Goal: Task Accomplishment & Management: Manage account settings

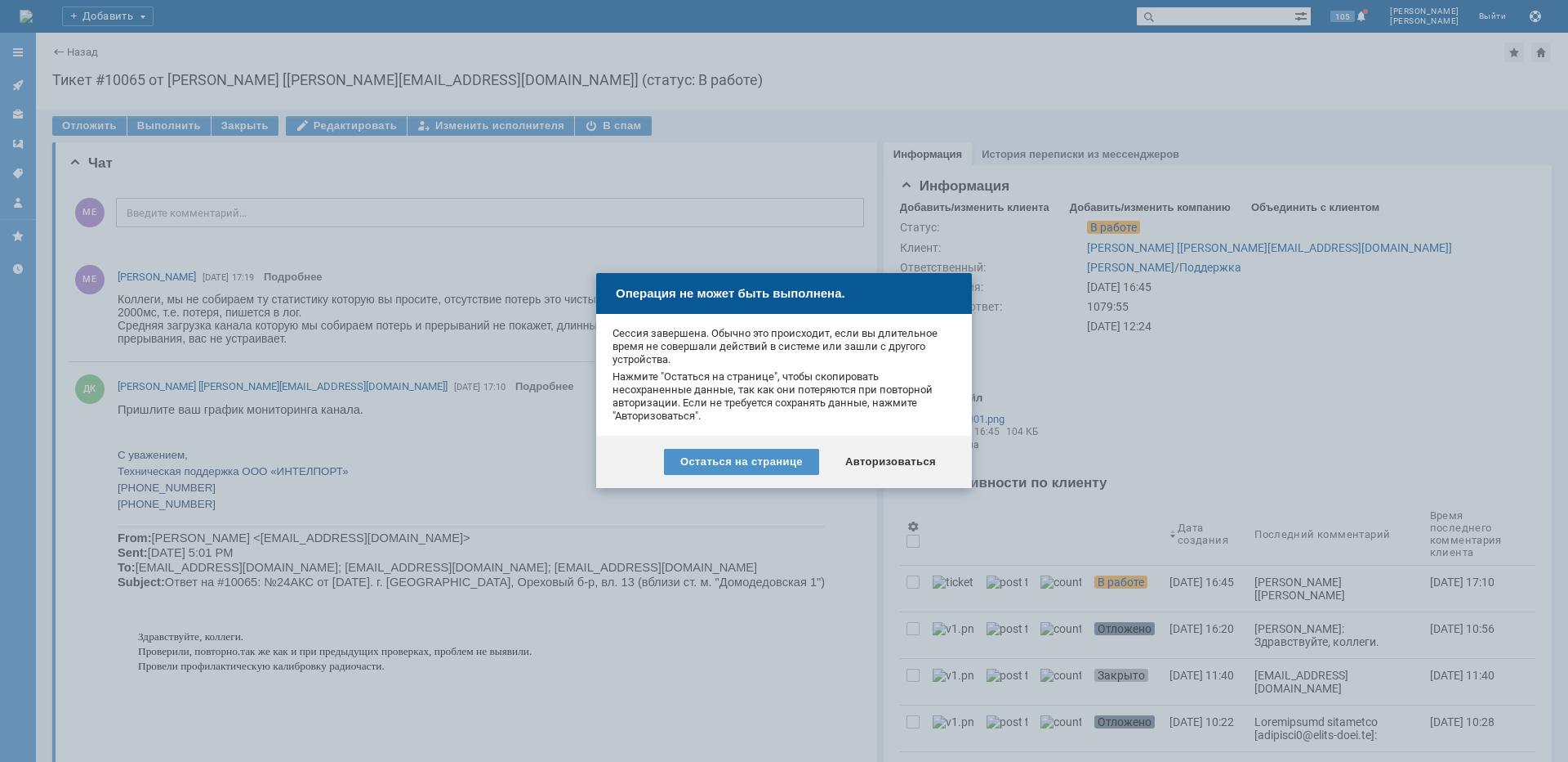
click at [883, 455] on div "Авторизоваться" at bounding box center [891, 461] width 124 height 26
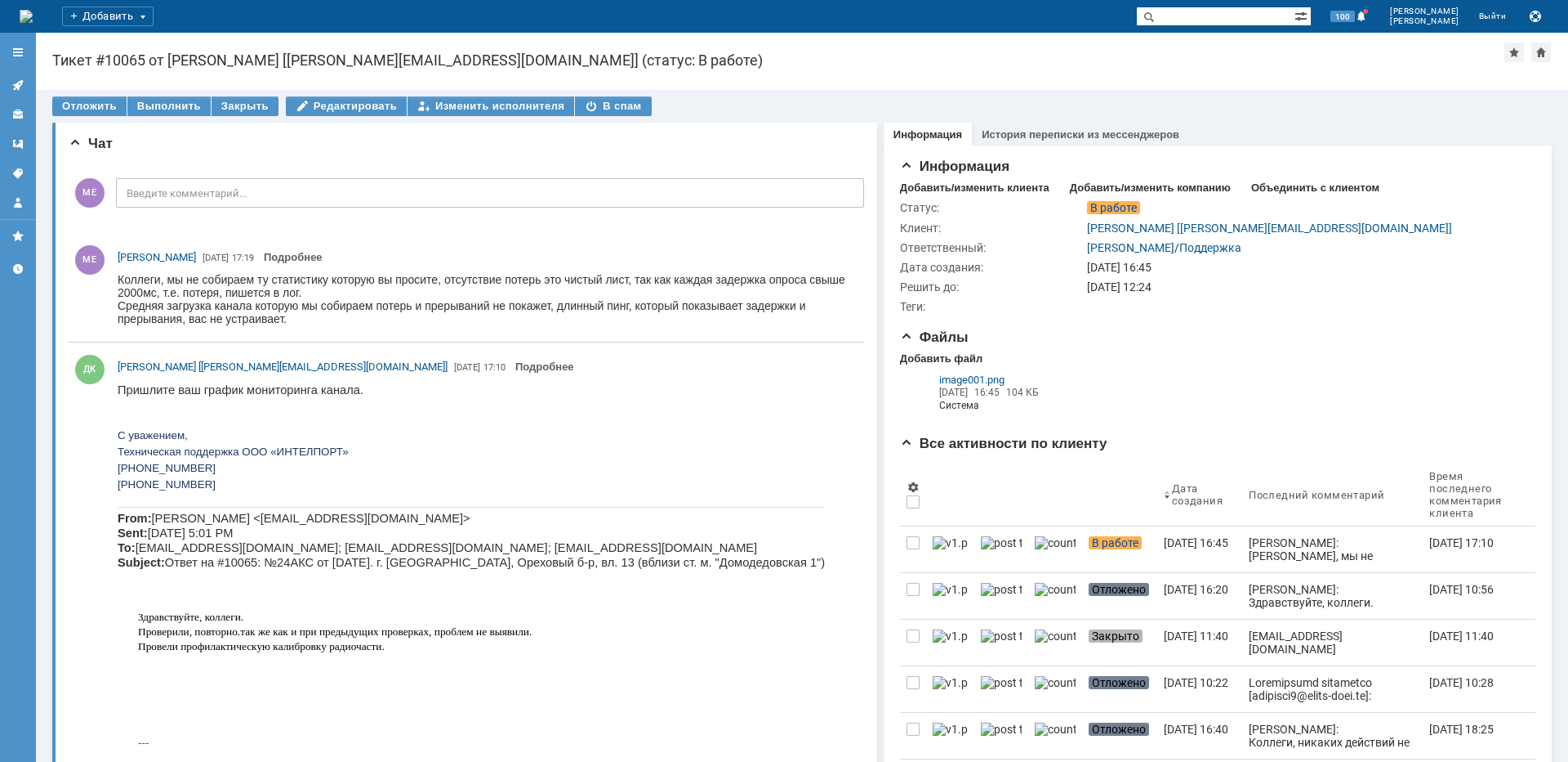
click at [14, 89] on icon at bounding box center [14, 88] width 3 height 3
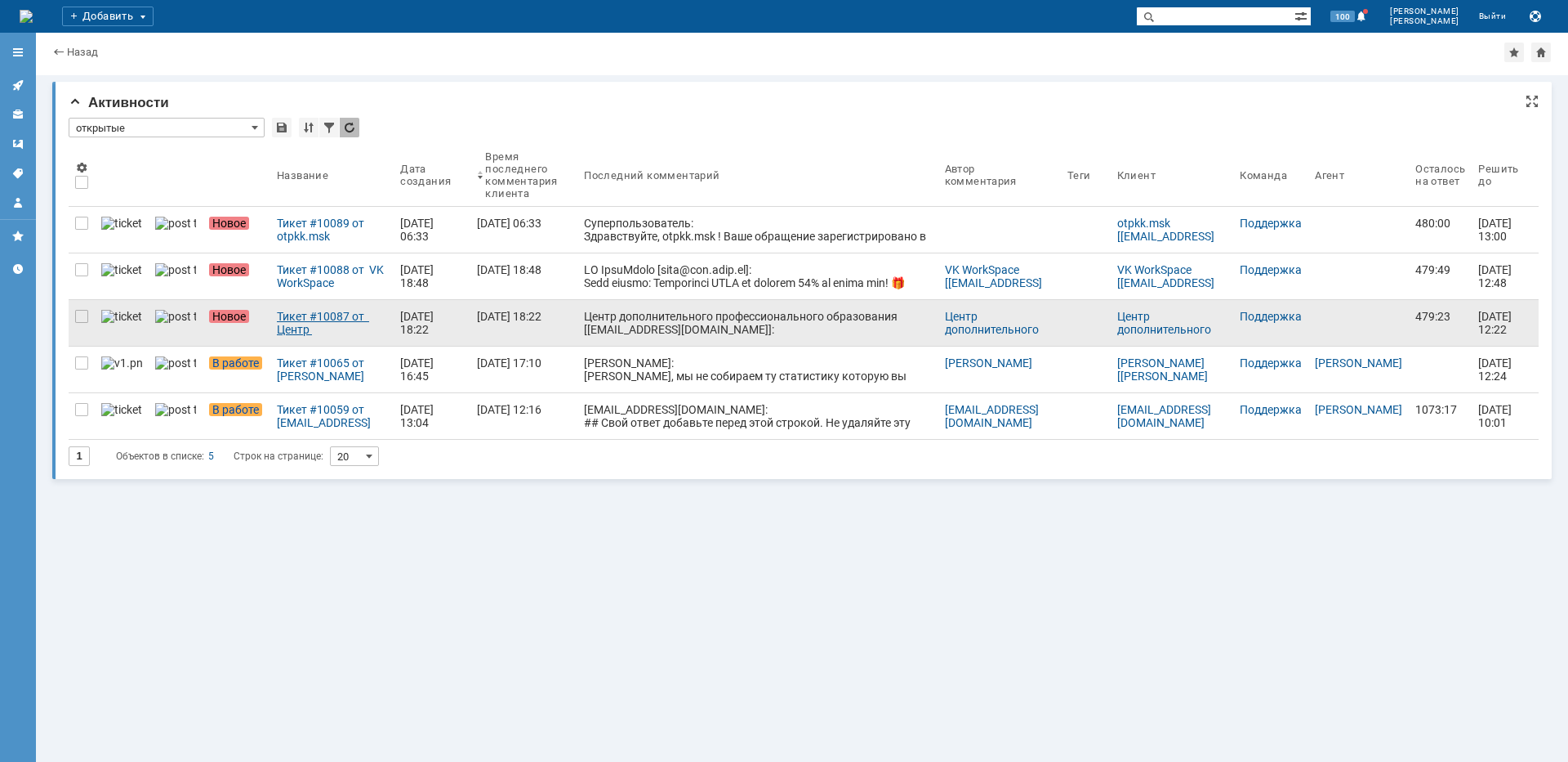
click at [277, 331] on div "Тикет #10087 от Центр дополнительного профессионального образования [education@…" at bounding box center [332, 322] width 110 height 26
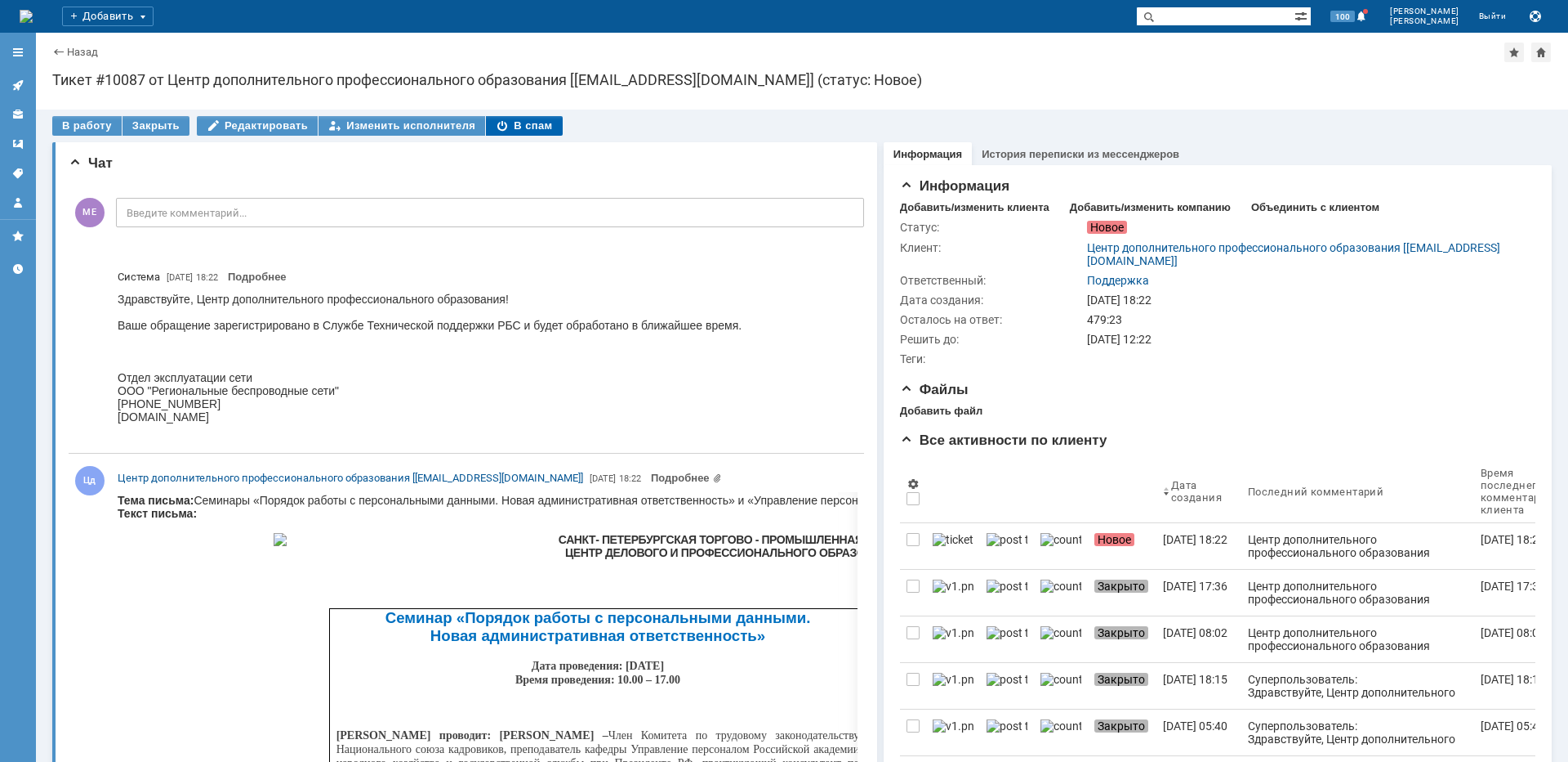
click at [524, 125] on div "В спам" at bounding box center [524, 125] width 76 height 19
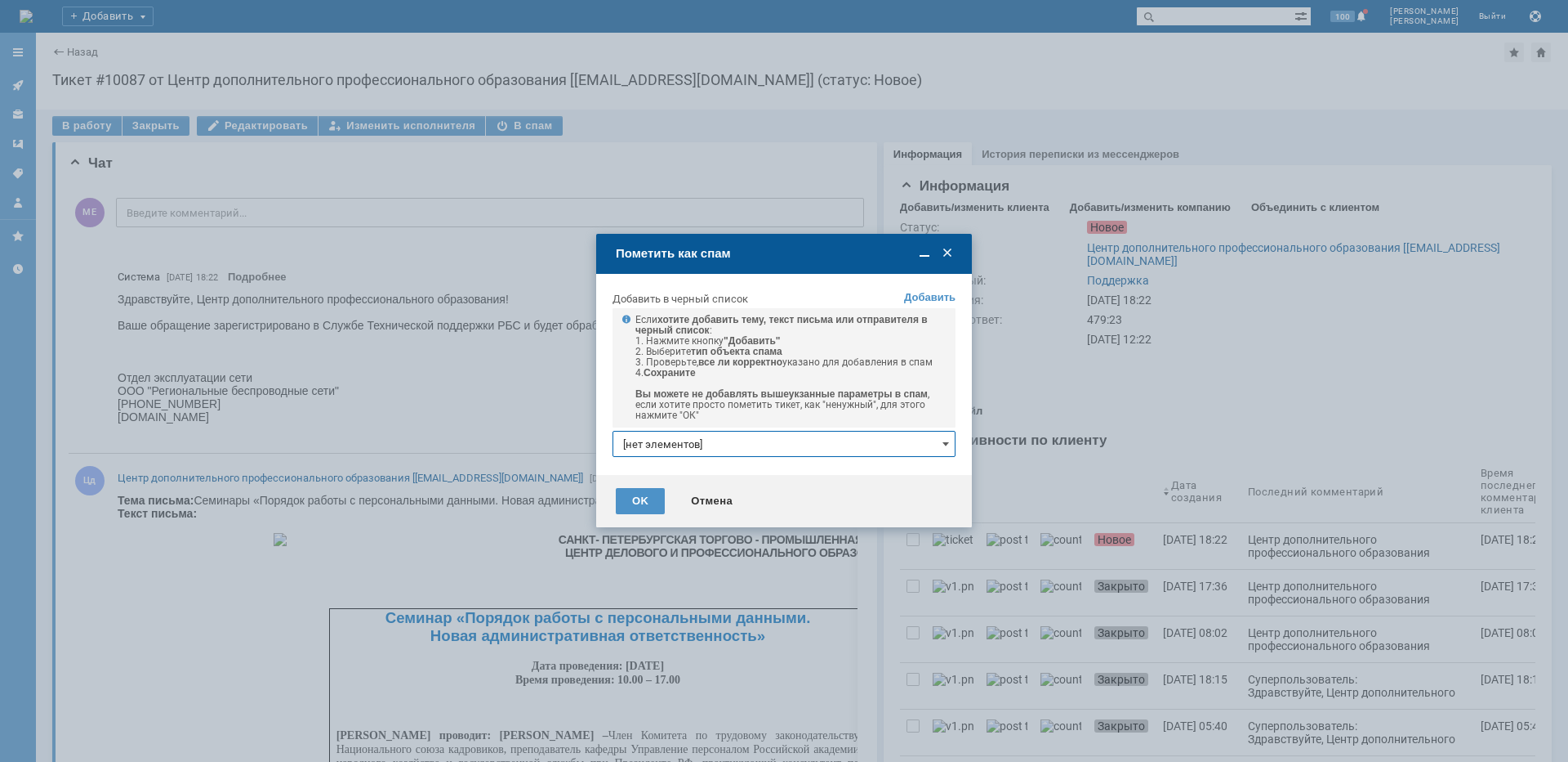
click at [755, 437] on input "[нет элементов]" at bounding box center [784, 443] width 343 height 26
click at [906, 471] on link "+ добавить" at bounding box center [920, 472] width 53 height 12
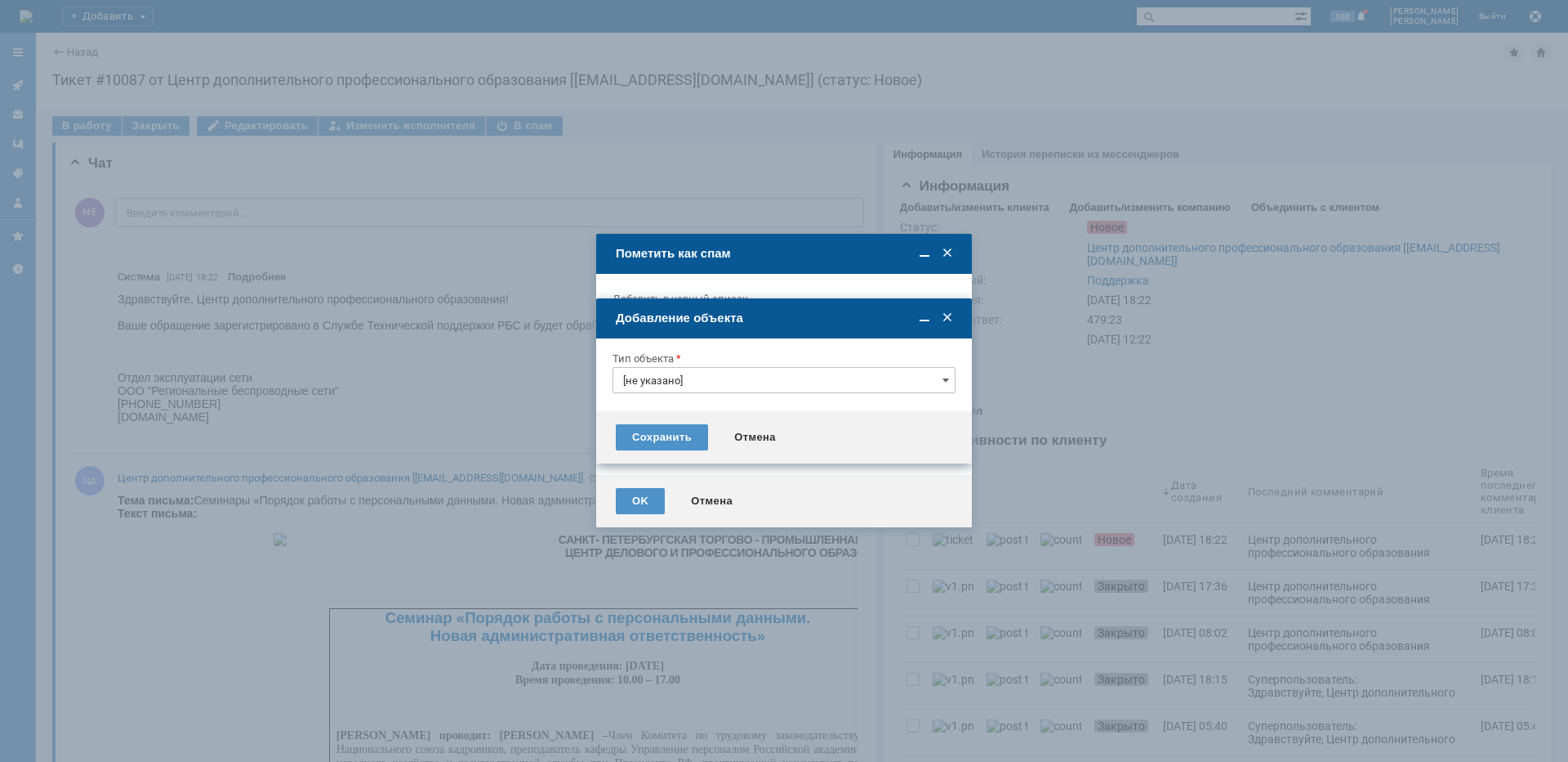
click at [721, 395] on div at bounding box center [784, 398] width 343 height 11
click at [721, 392] on input "[не указано]" at bounding box center [784, 380] width 343 height 26
click at [684, 491] on span "Тема письма" at bounding box center [784, 491] width 322 height 13
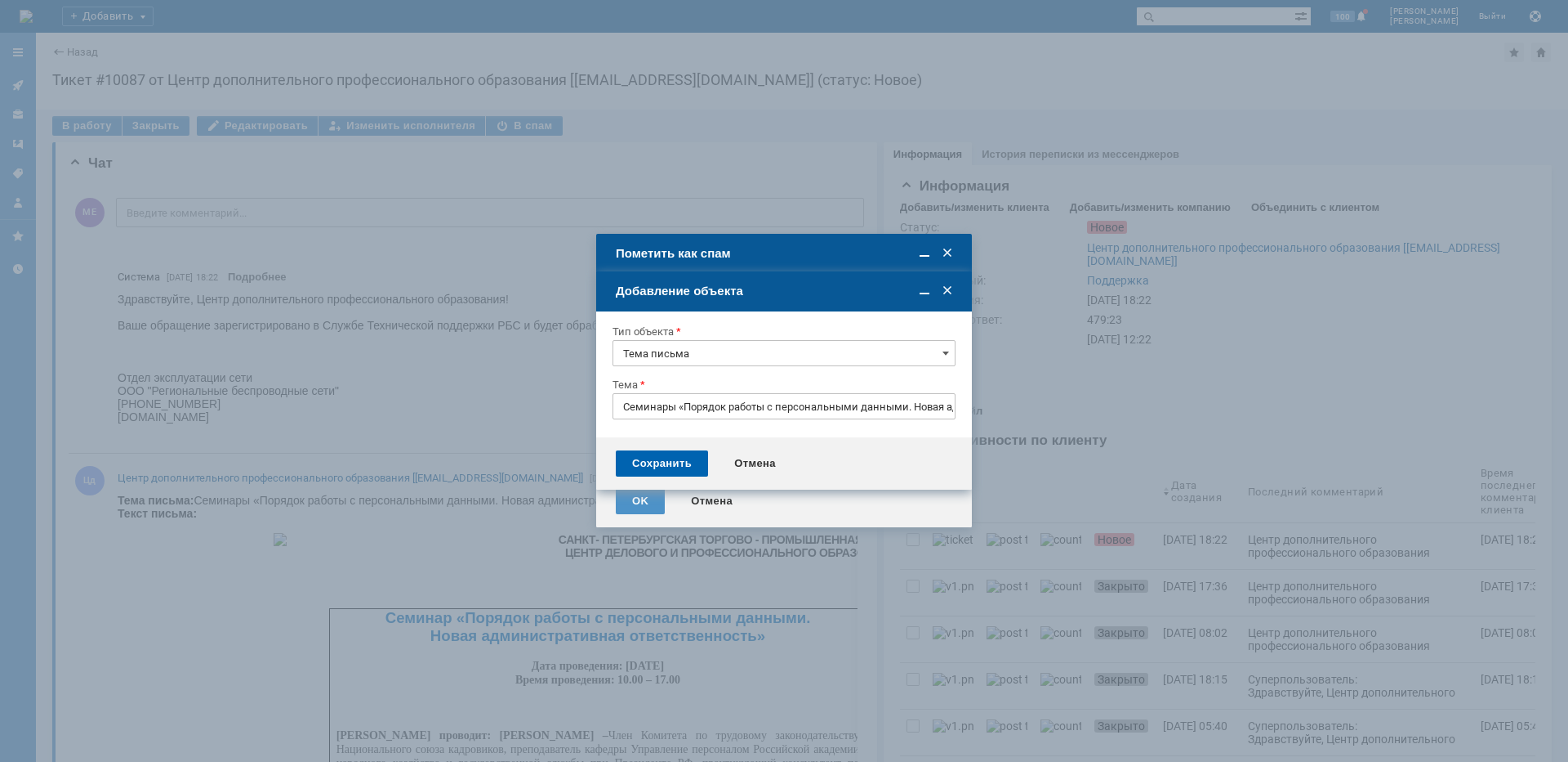
type input "Тема письма"
click at [667, 464] on div "Сохранить" at bounding box center [662, 463] width 92 height 26
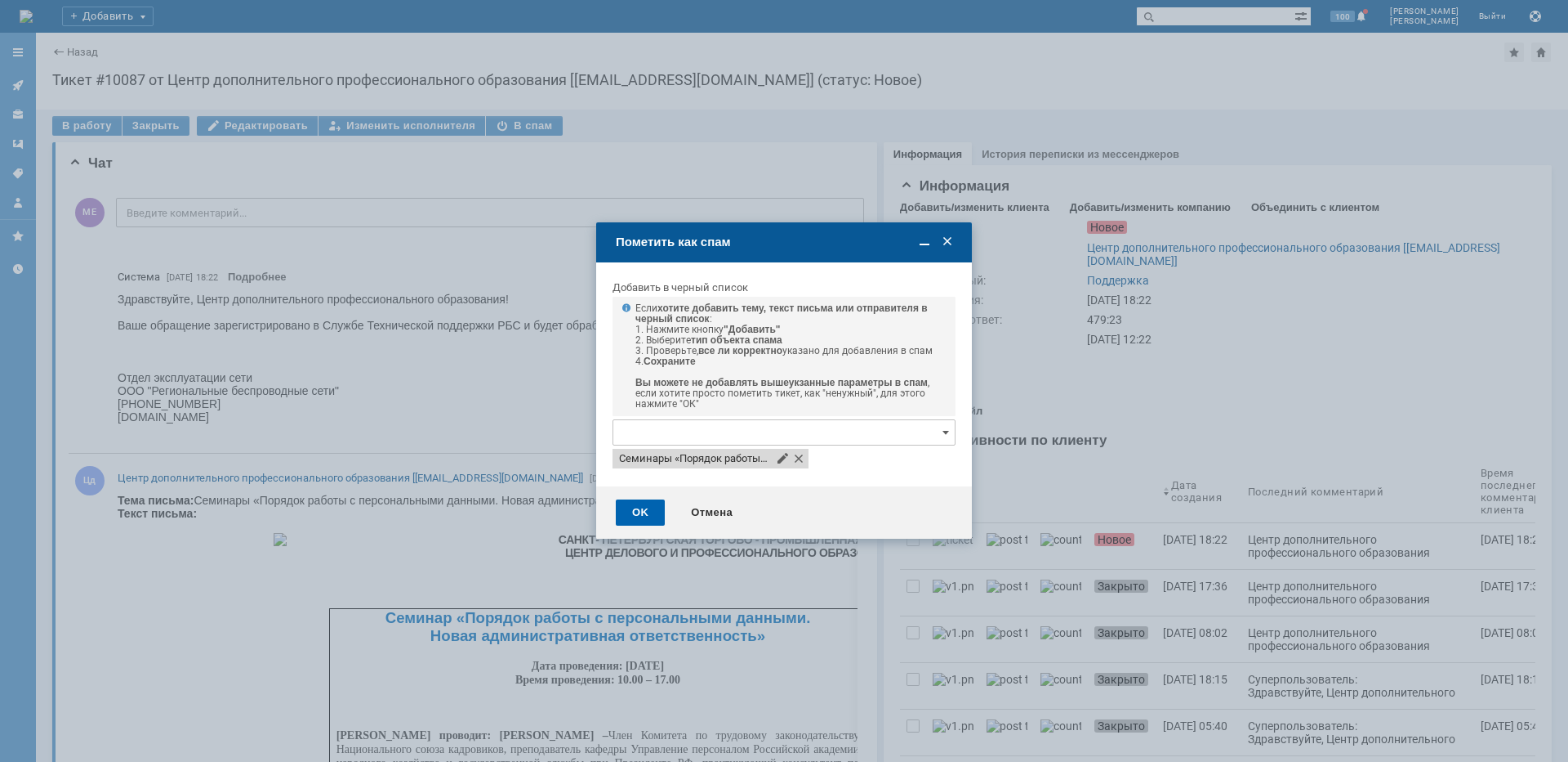
click at [645, 507] on div "OK" at bounding box center [640, 512] width 49 height 26
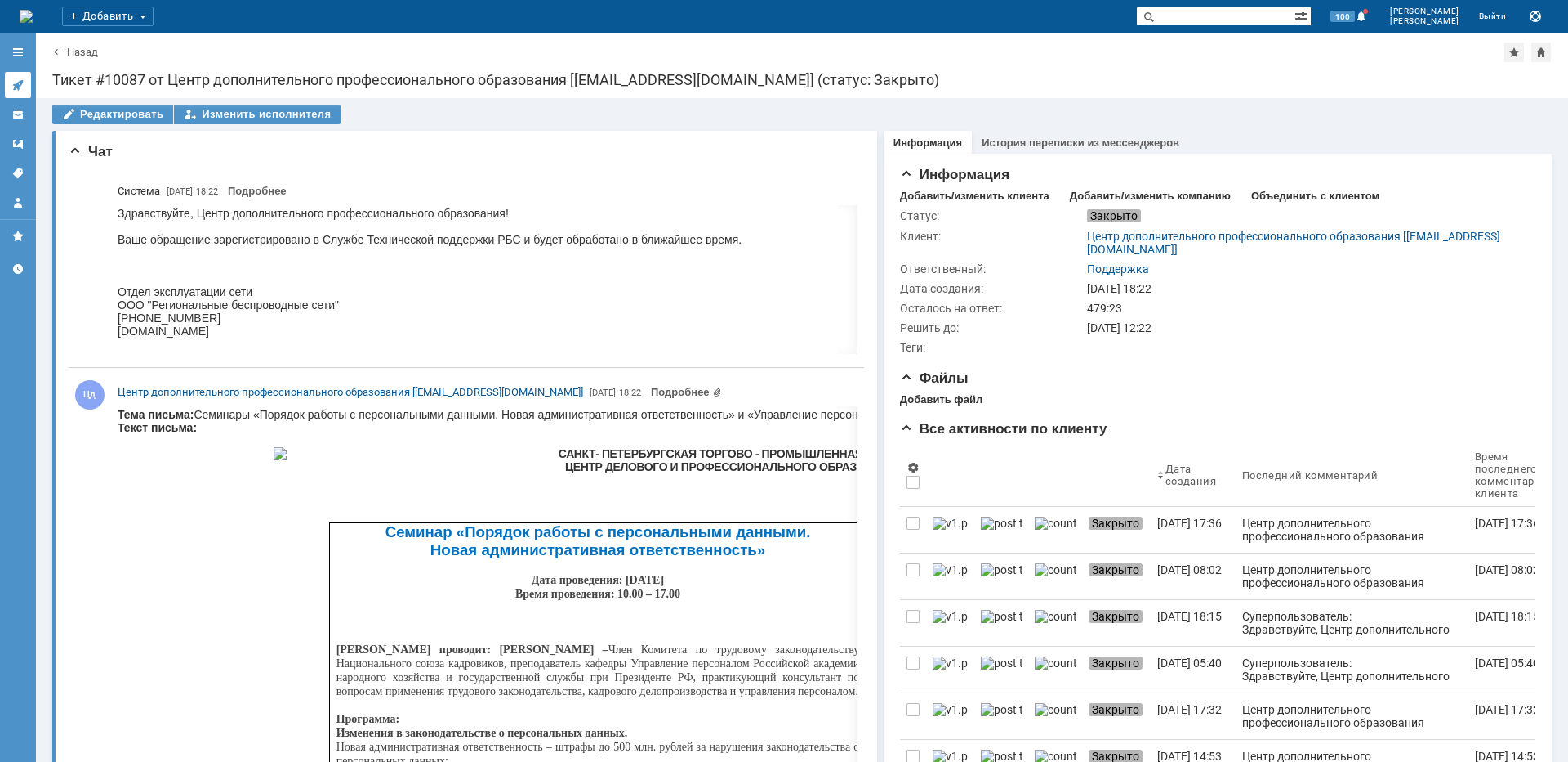
click at [14, 87] on icon at bounding box center [17, 85] width 13 height 13
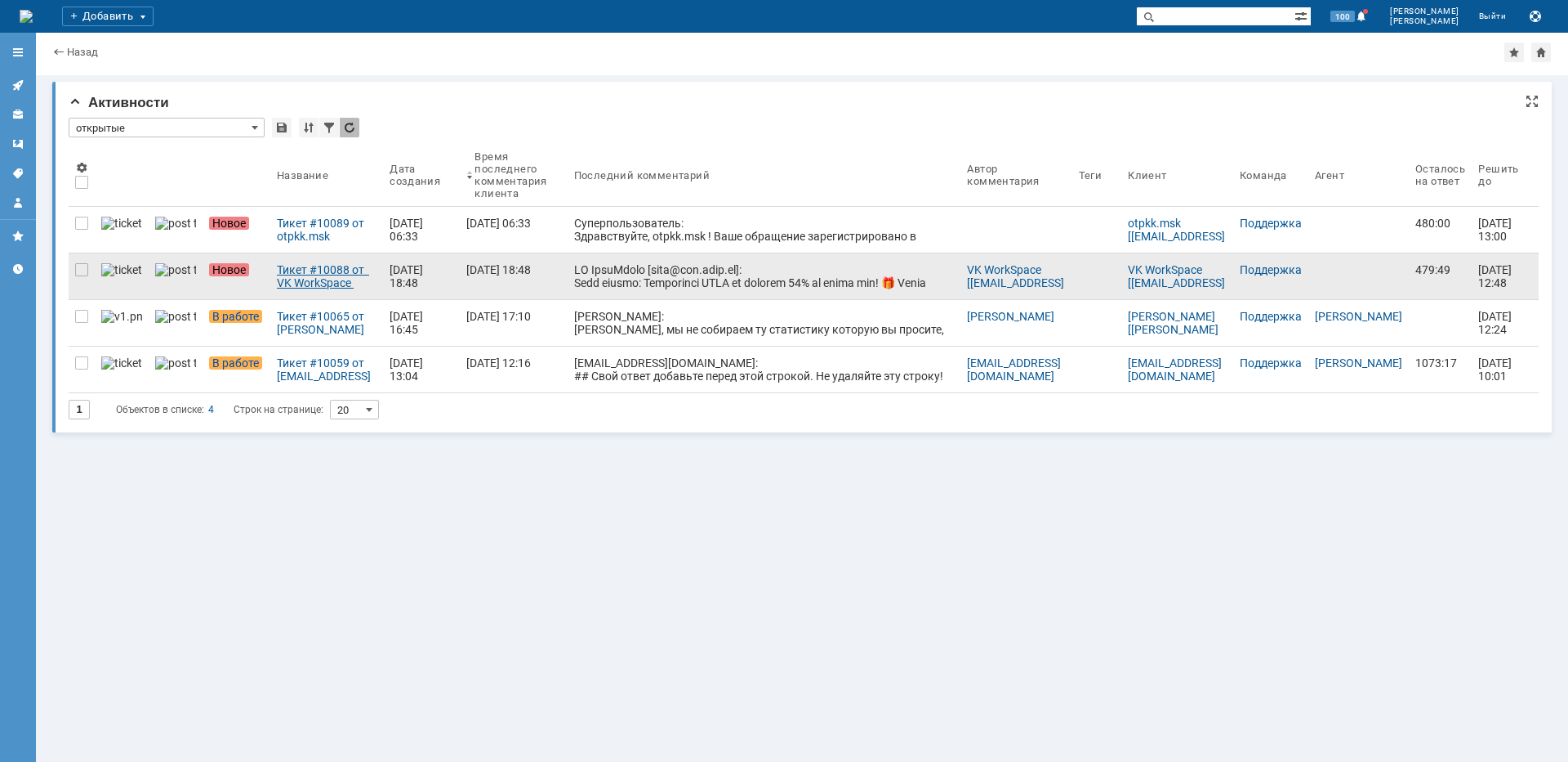
click at [279, 277] on div "Тикет #10088 от VK WorkSpace [info@biz.mail.ru] (статус: Новое)" at bounding box center [327, 275] width 100 height 26
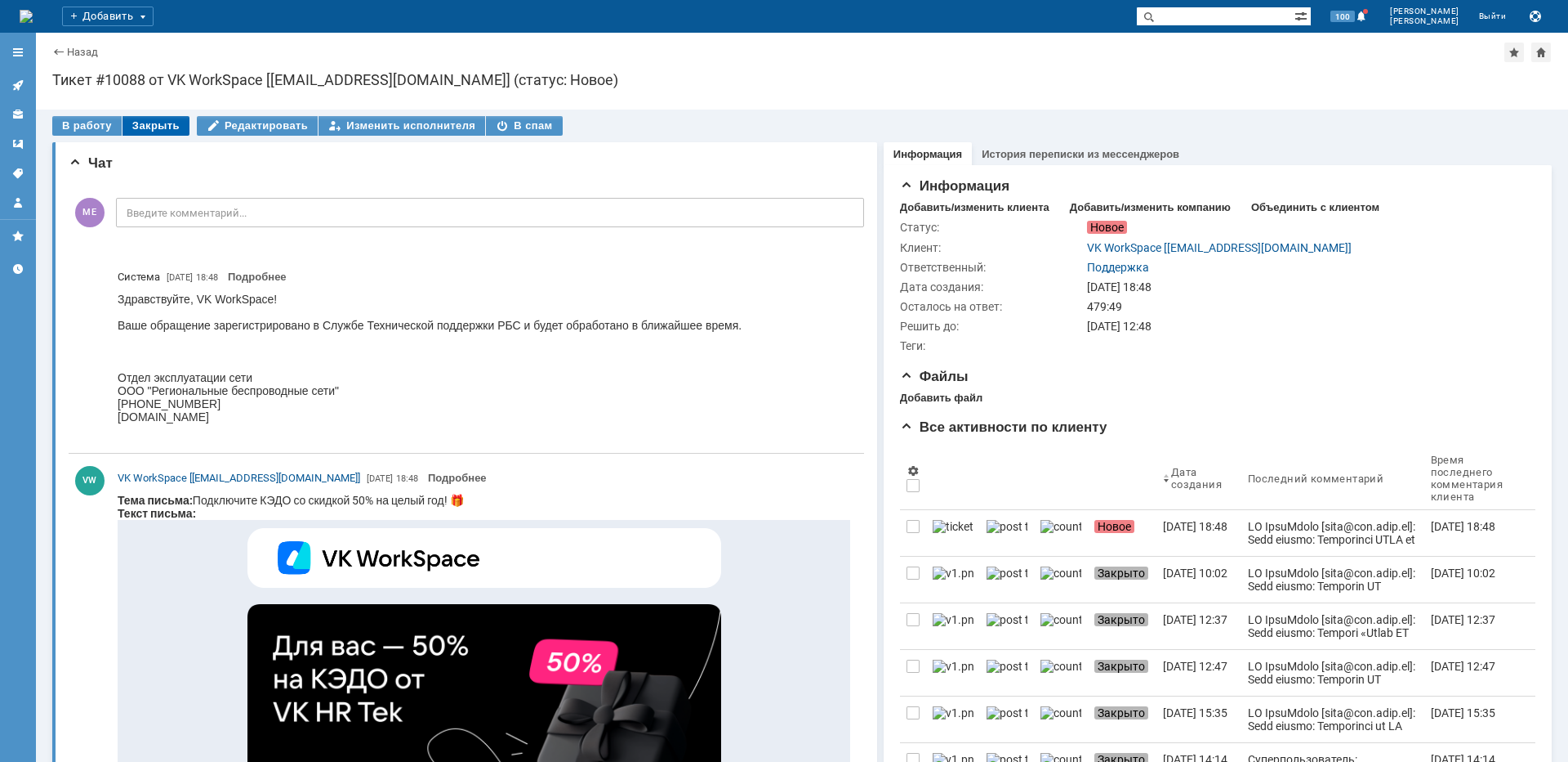
click at [160, 127] on div "Закрыть" at bounding box center [156, 125] width 67 height 19
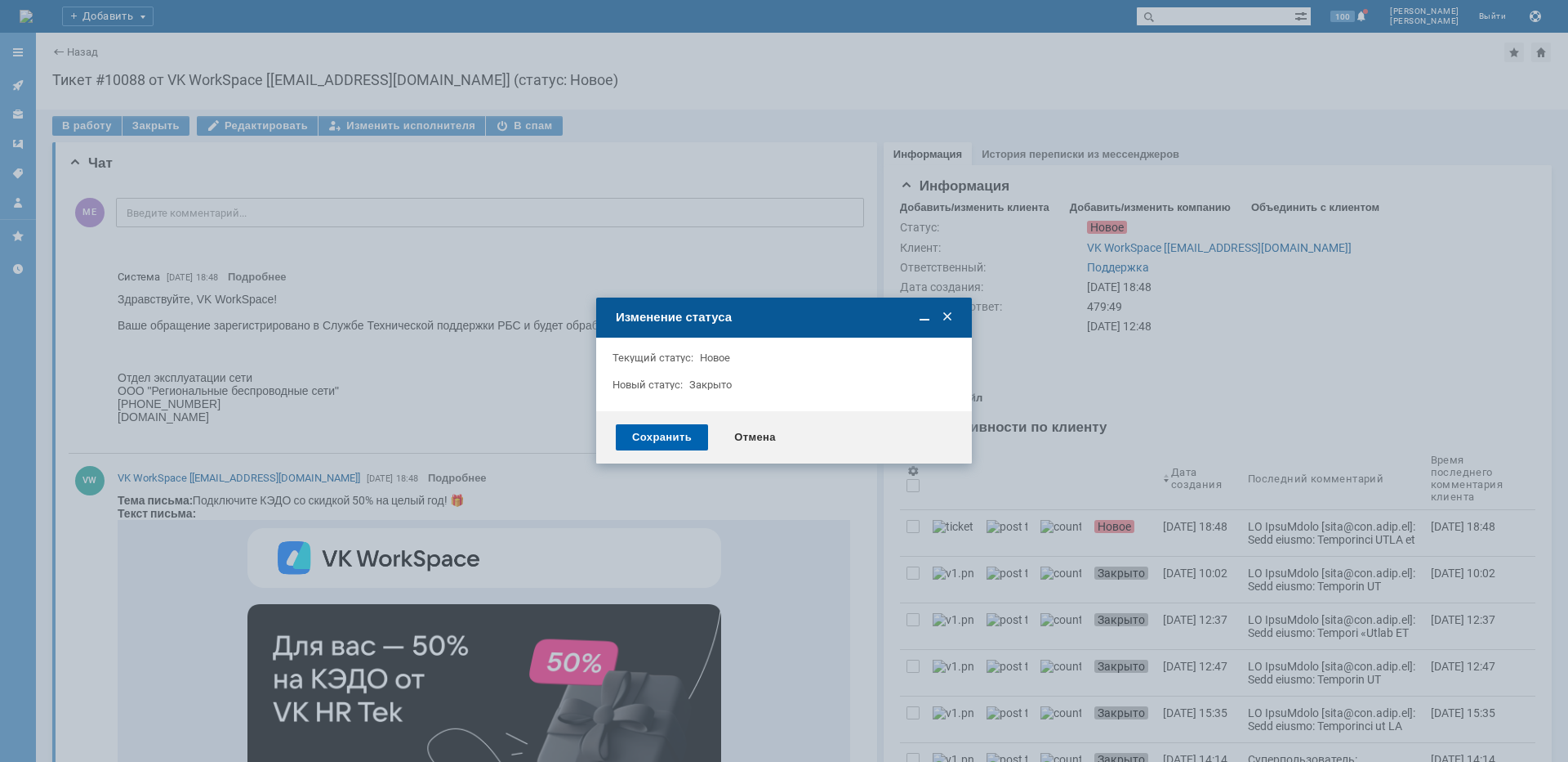
click at [674, 442] on div "Сохранить" at bounding box center [662, 437] width 92 height 26
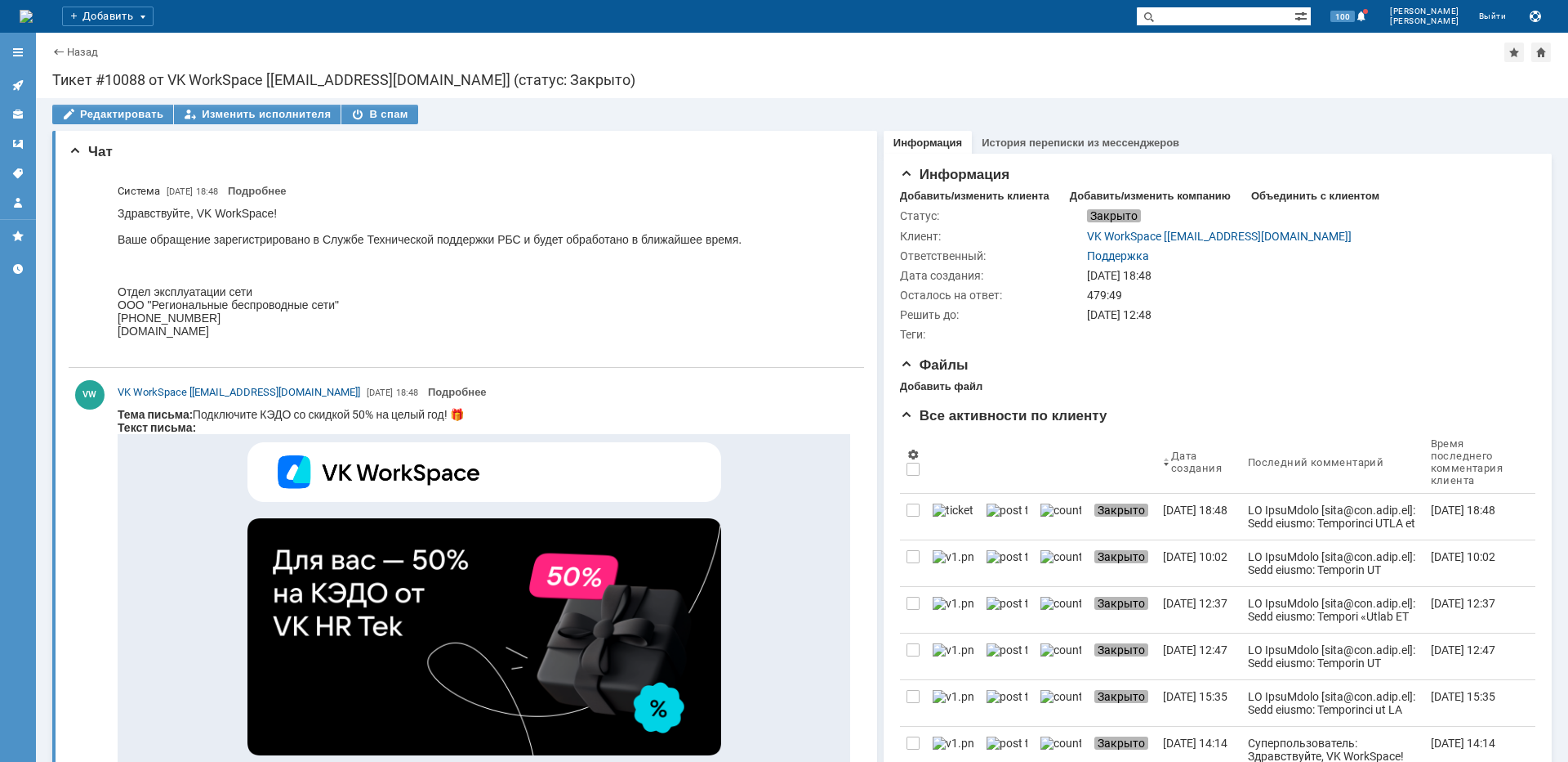
click at [8, 88] on link at bounding box center [18, 85] width 26 height 26
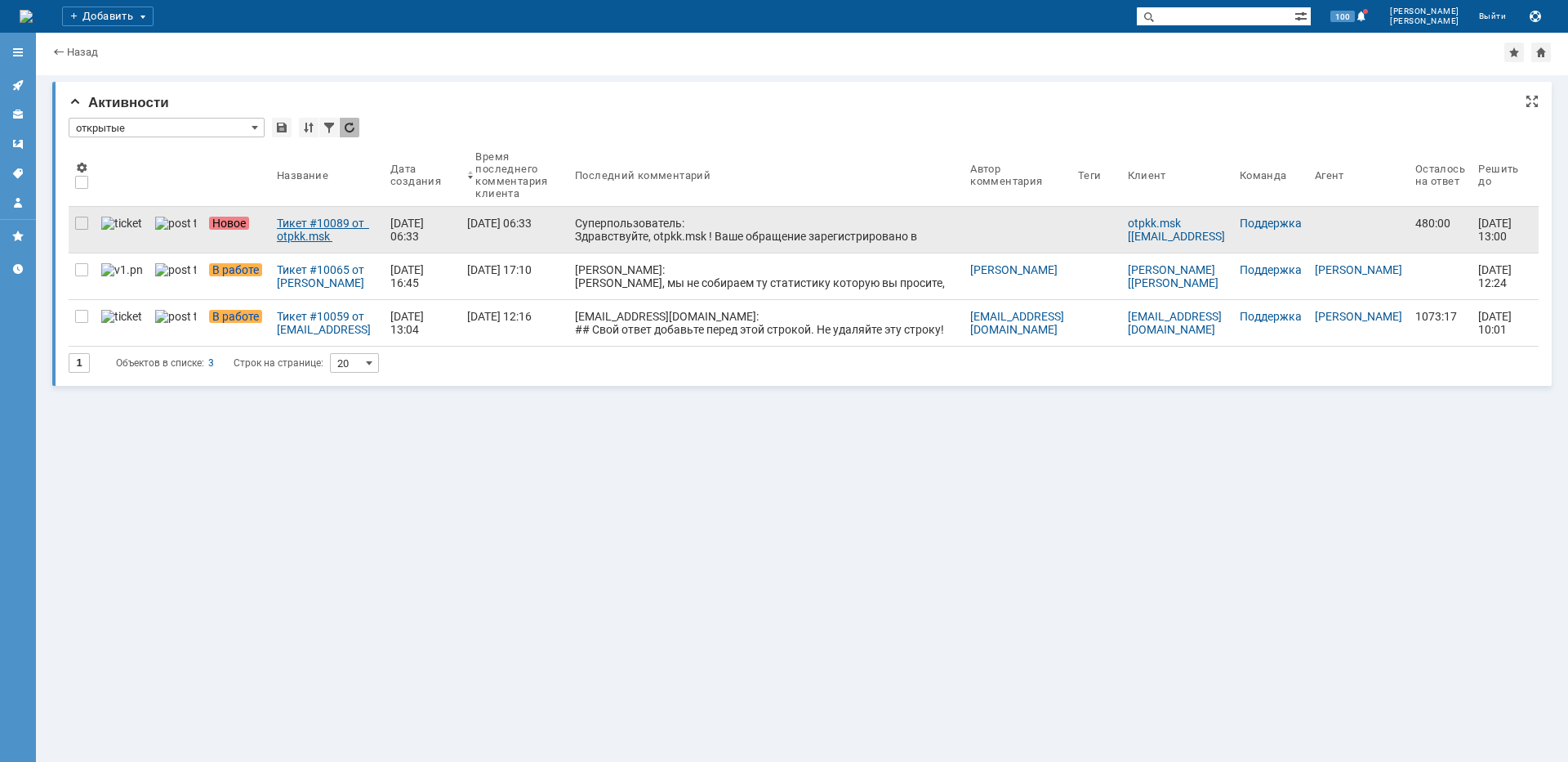
click at [277, 232] on div "Тикет #10089 от otpkk.msk [otpkk.msk@rt.ru] (статус: Новое)" at bounding box center [327, 230] width 101 height 26
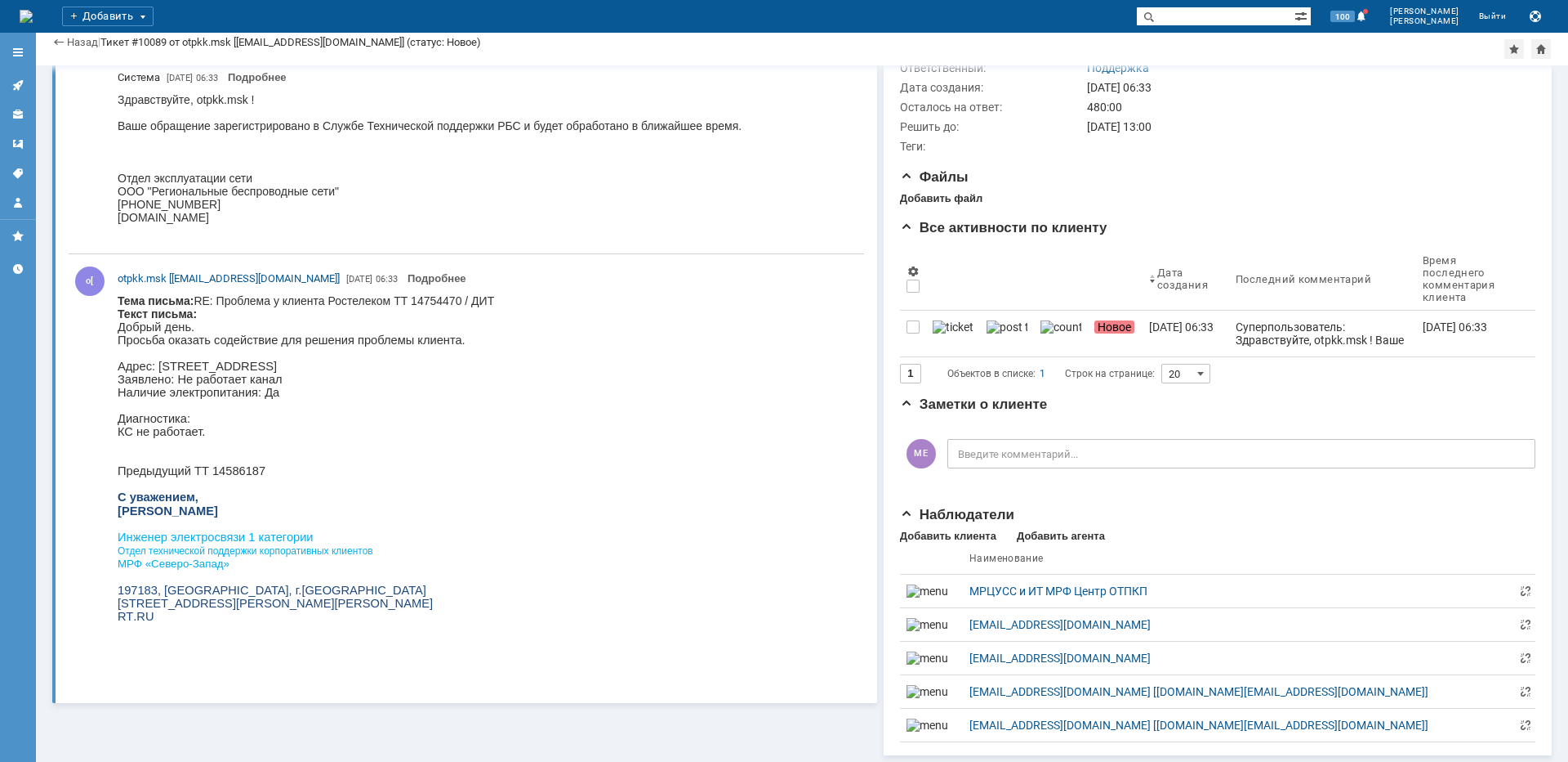
scroll to position [155, 0]
click at [441, 371] on p "Адрес: [STREET_ADDRESS]" at bounding box center [306, 365] width 377 height 13
click at [442, 372] on p "Адрес: [STREET_ADDRESS]" at bounding box center [306, 365] width 377 height 13
copy p "Ленинский"
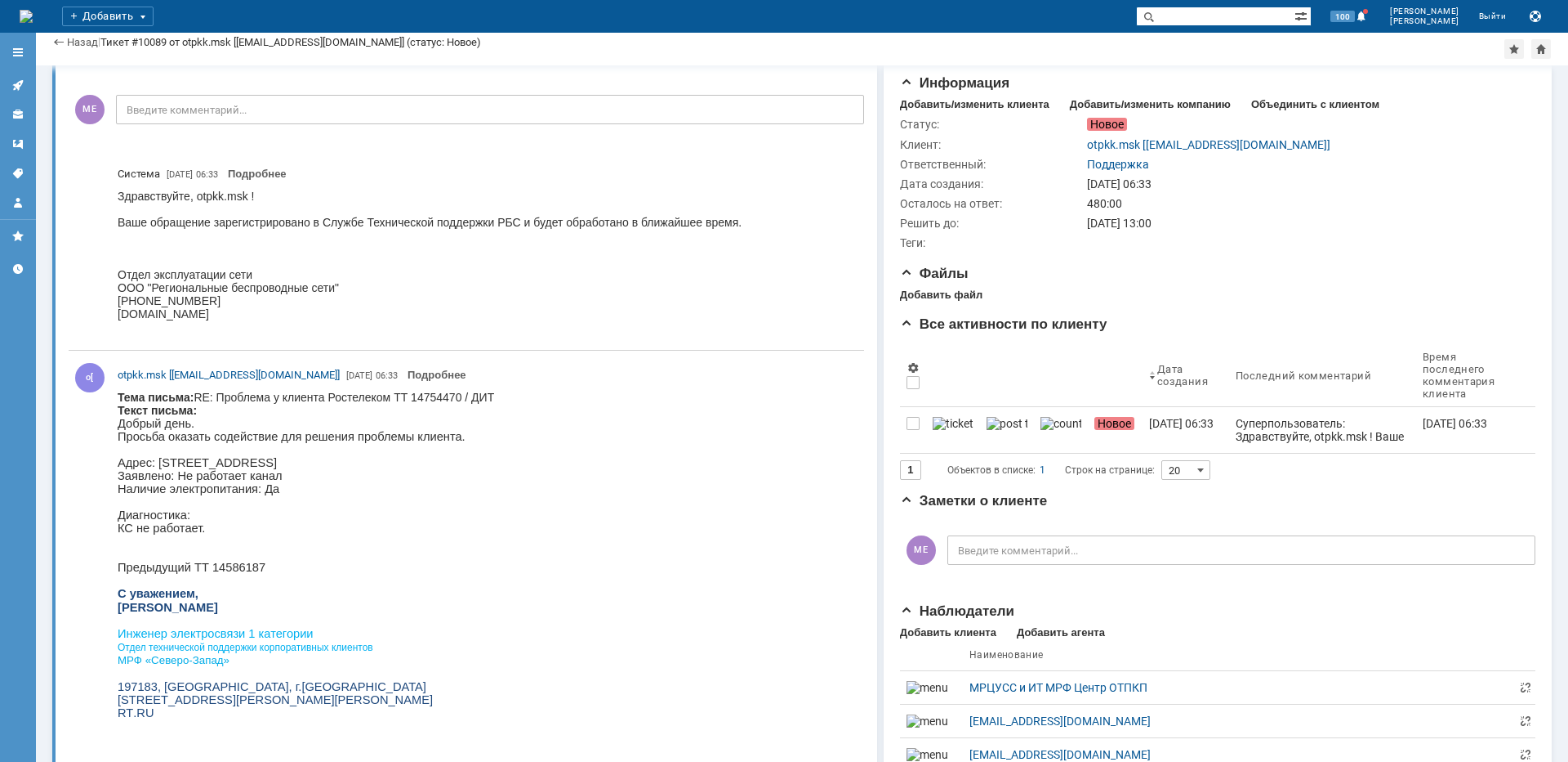
scroll to position [0, 0]
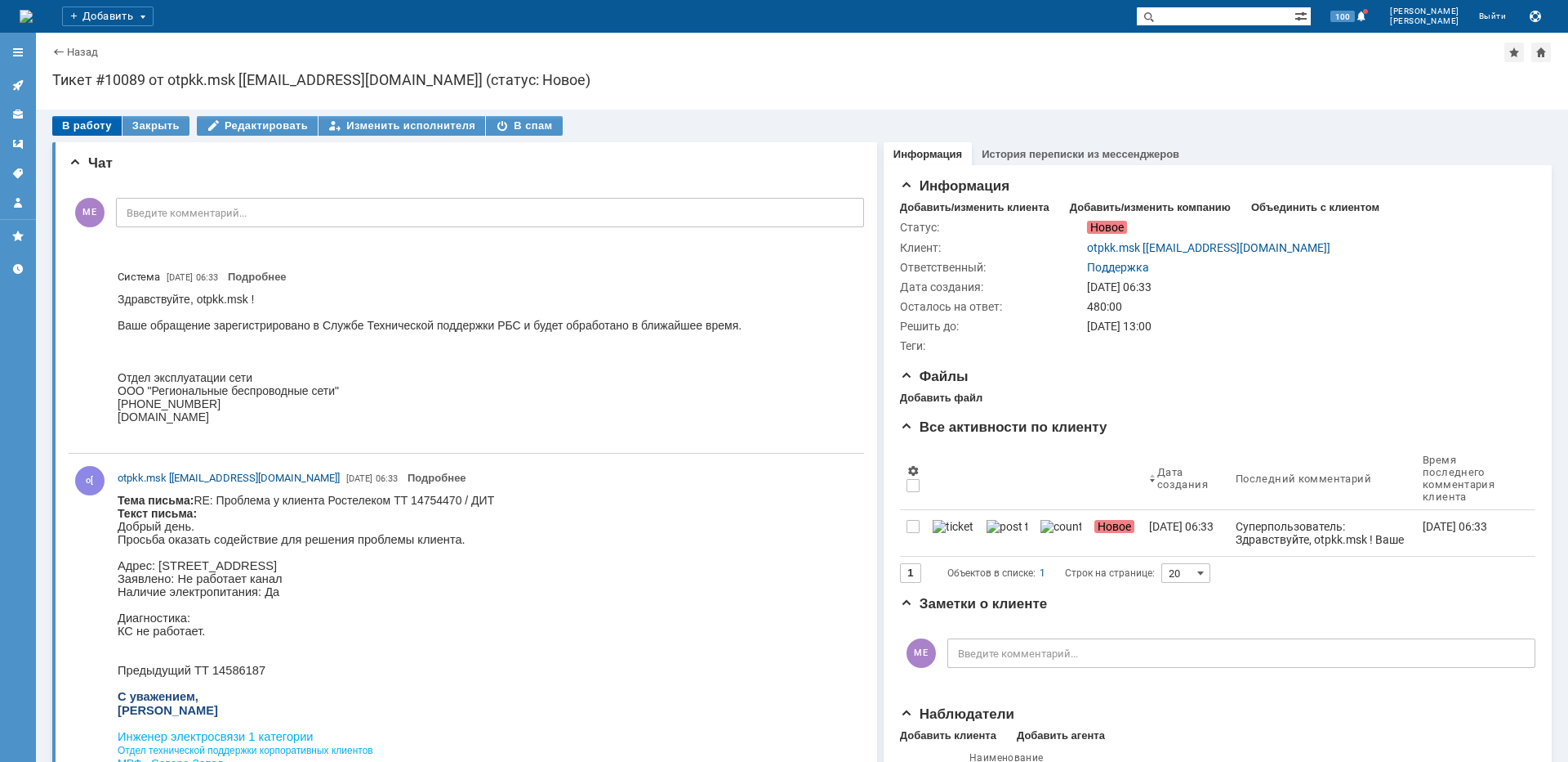
click at [110, 122] on div "В работу" at bounding box center [87, 125] width 69 height 19
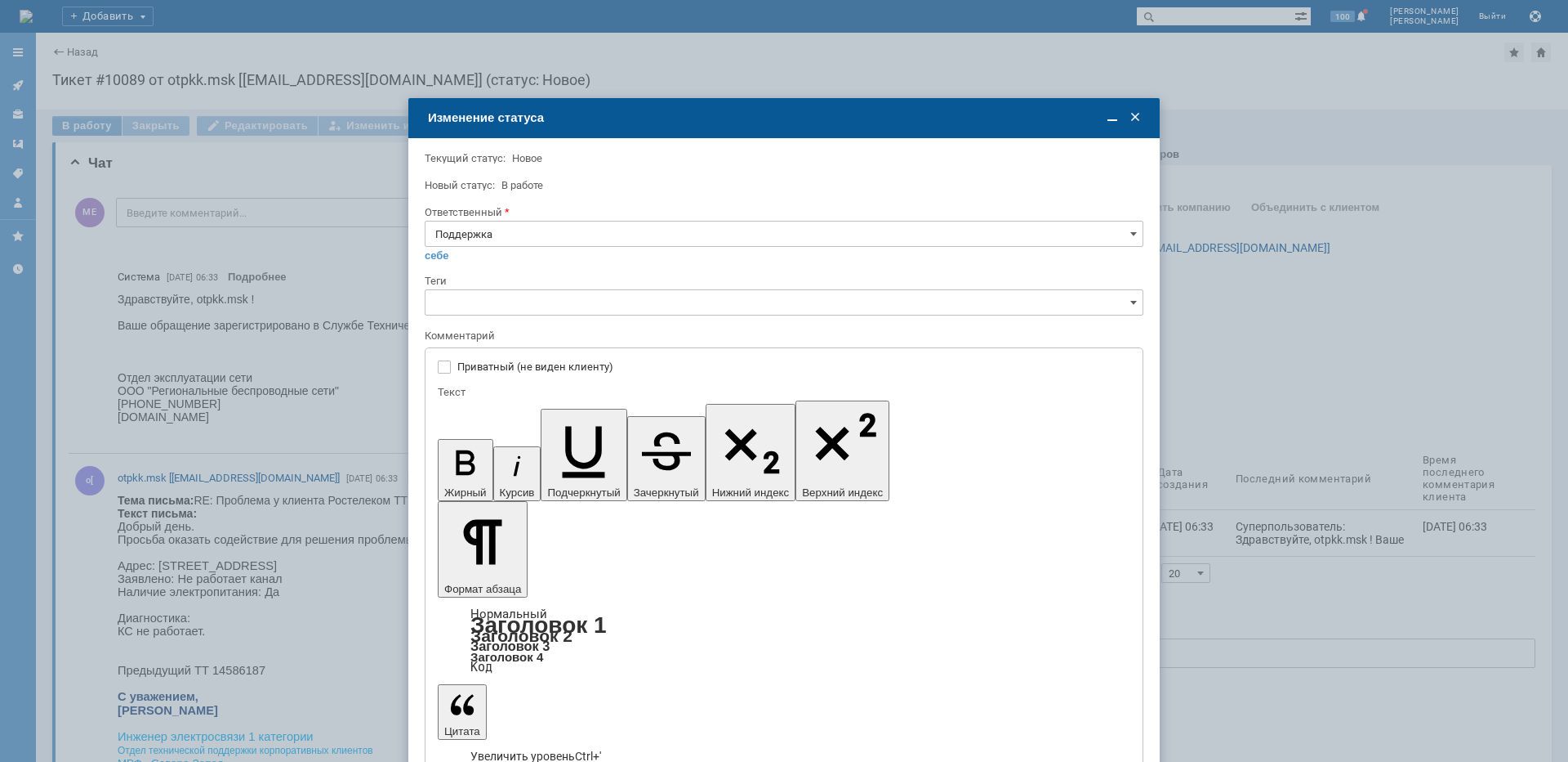
type input "[не указано]"
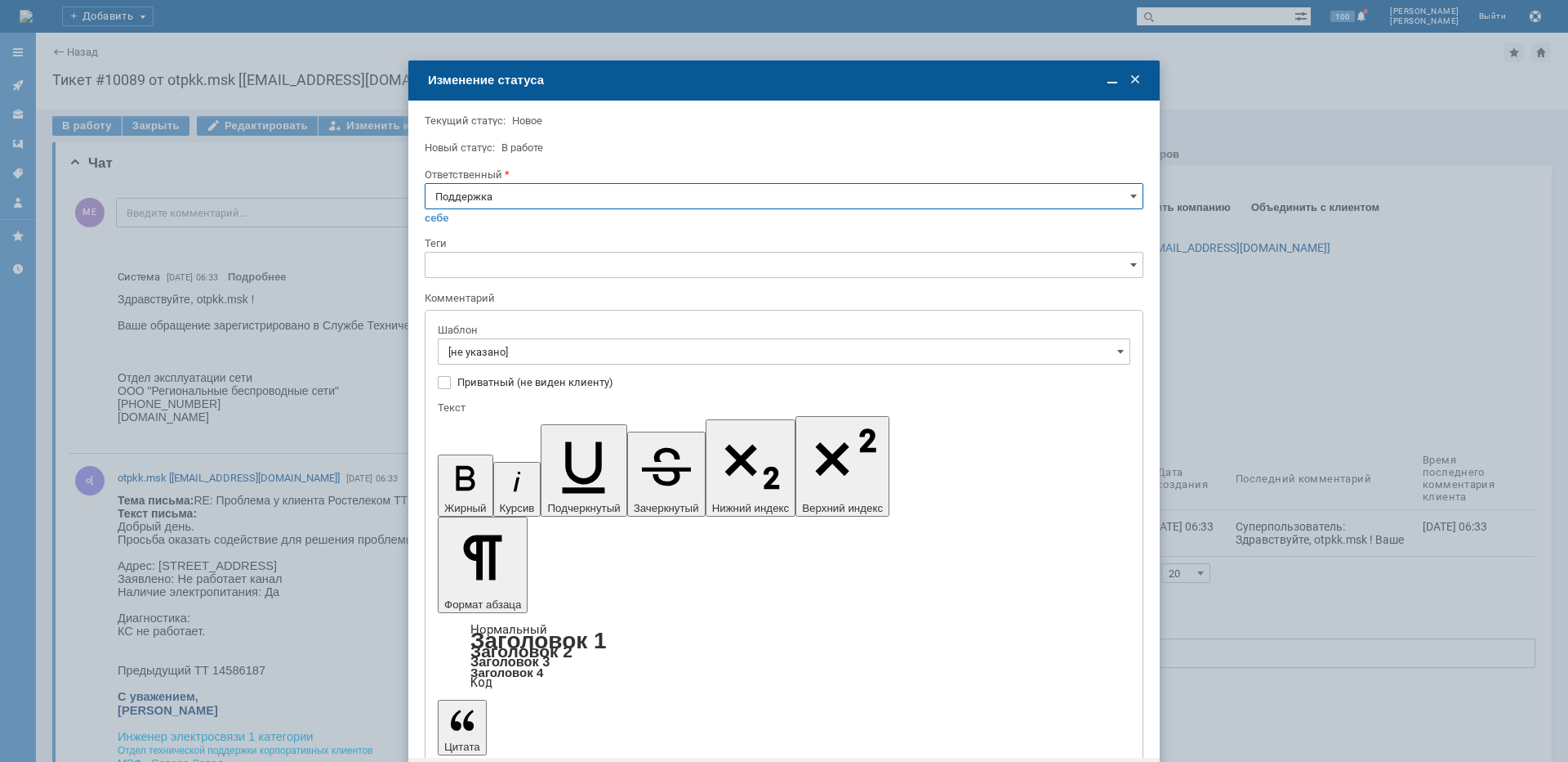
click at [487, 209] on div "Поддержка себе своей команде" at bounding box center [784, 203] width 719 height 42
click at [488, 202] on input "Поддержка" at bounding box center [784, 196] width 719 height 26
click at [499, 365] on span "[PERSON_NAME]" at bounding box center [784, 360] width 697 height 13
type input "[PERSON_NAME]"
drag, startPoint x: 501, startPoint y: 353, endPoint x: 507, endPoint y: 361, distance: 10.0
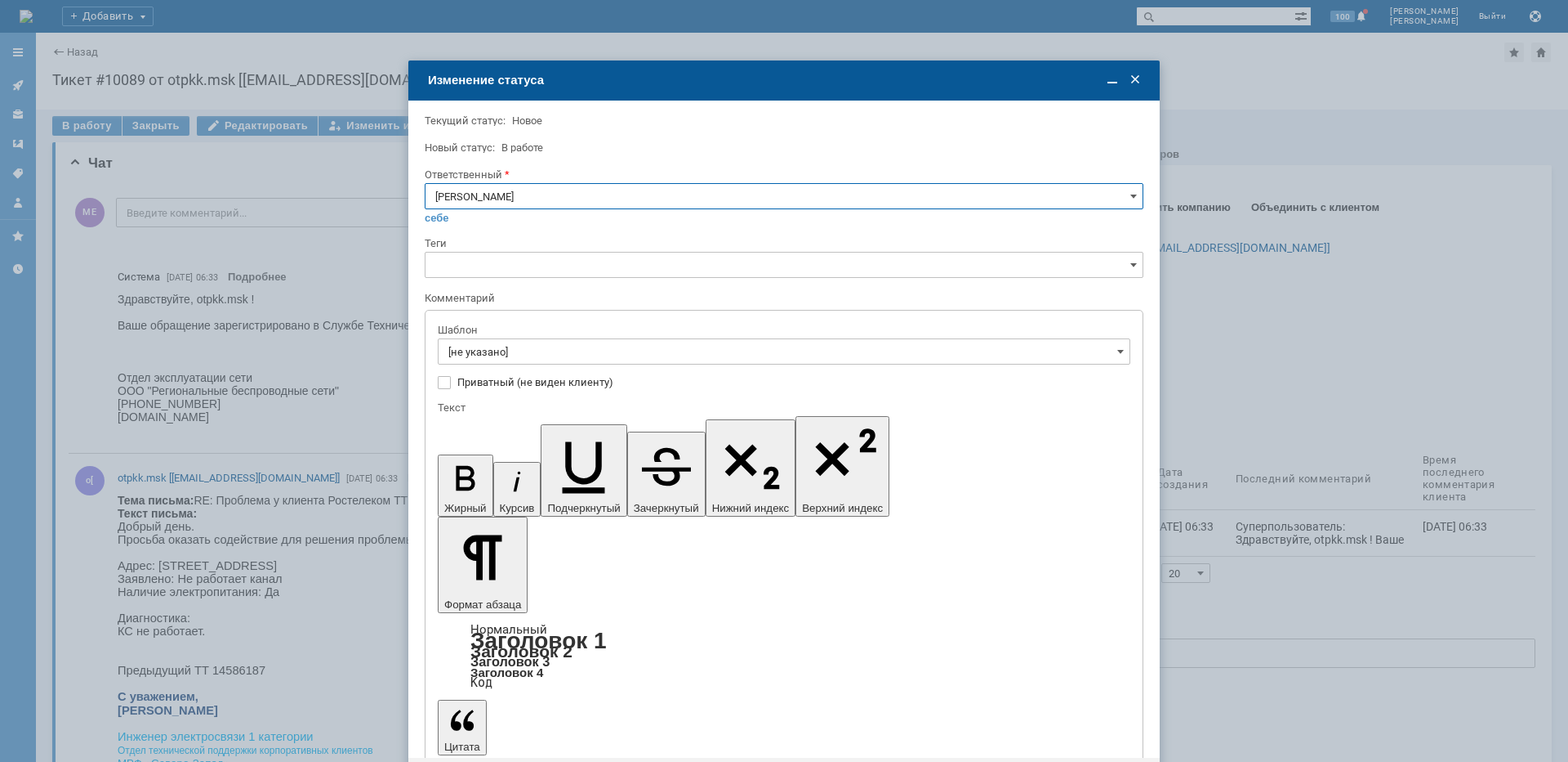
click at [500, 353] on input "[не указано]" at bounding box center [784, 351] width 693 height 26
type input "[PERSON_NAME]"
drag, startPoint x: 553, startPoint y: 494, endPoint x: 96, endPoint y: 98, distance: 604.7
click at [553, 494] on div "[операторы] штатно маки" at bounding box center [784, 487] width 691 height 26
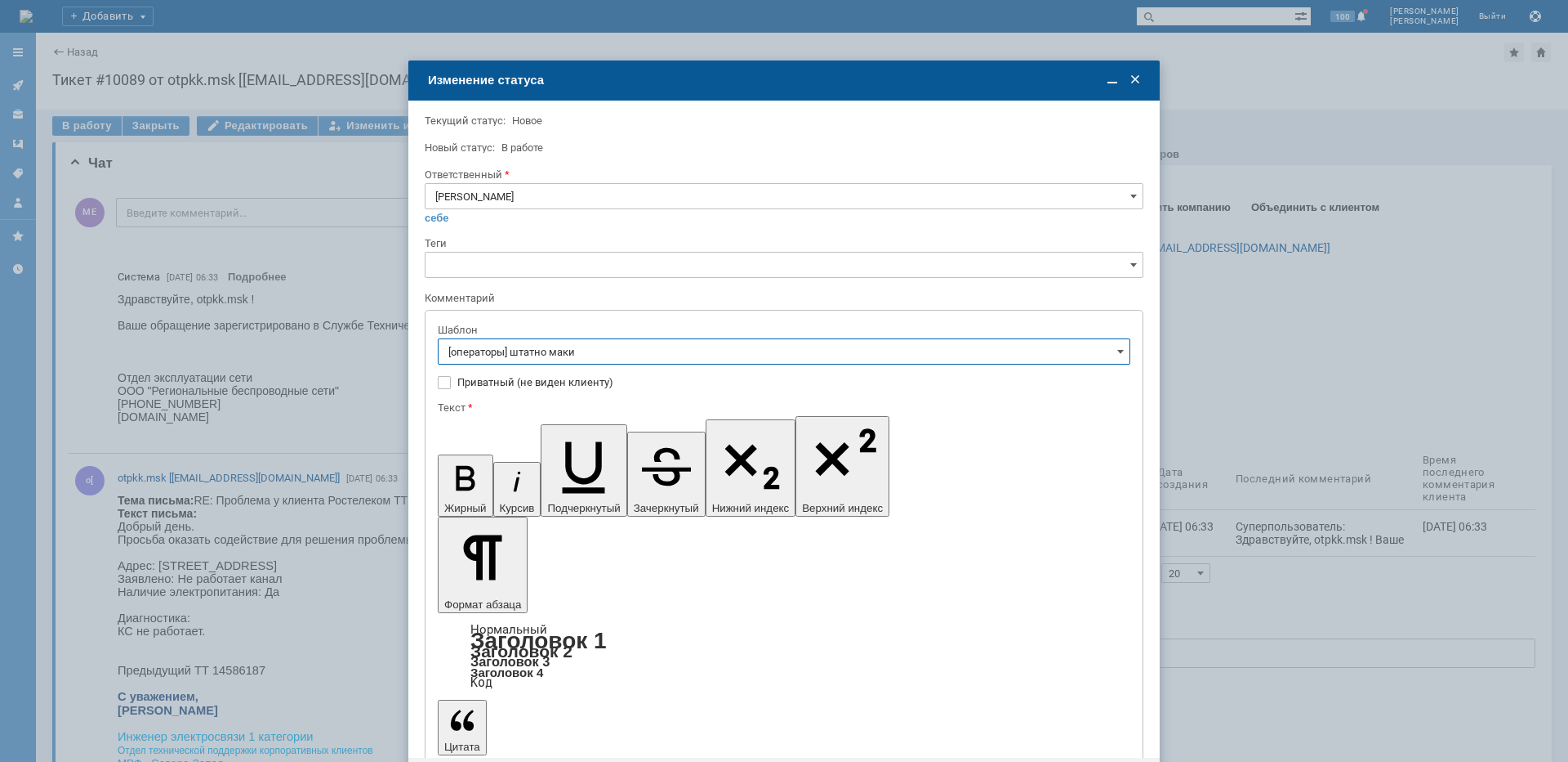
type input "[операторы] штатно маки"
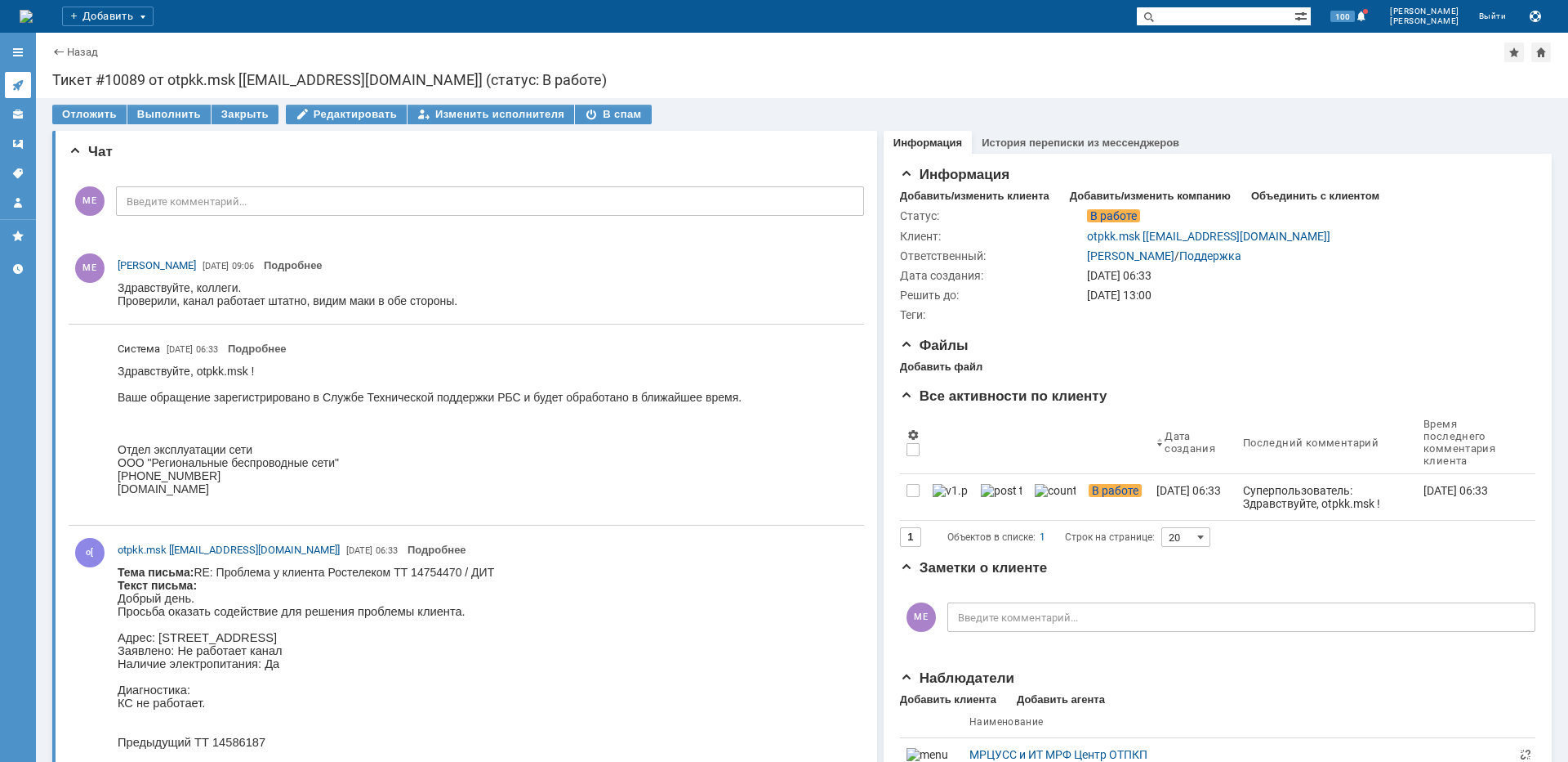
scroll to position [0, 0]
click at [13, 89] on icon at bounding box center [17, 85] width 13 height 13
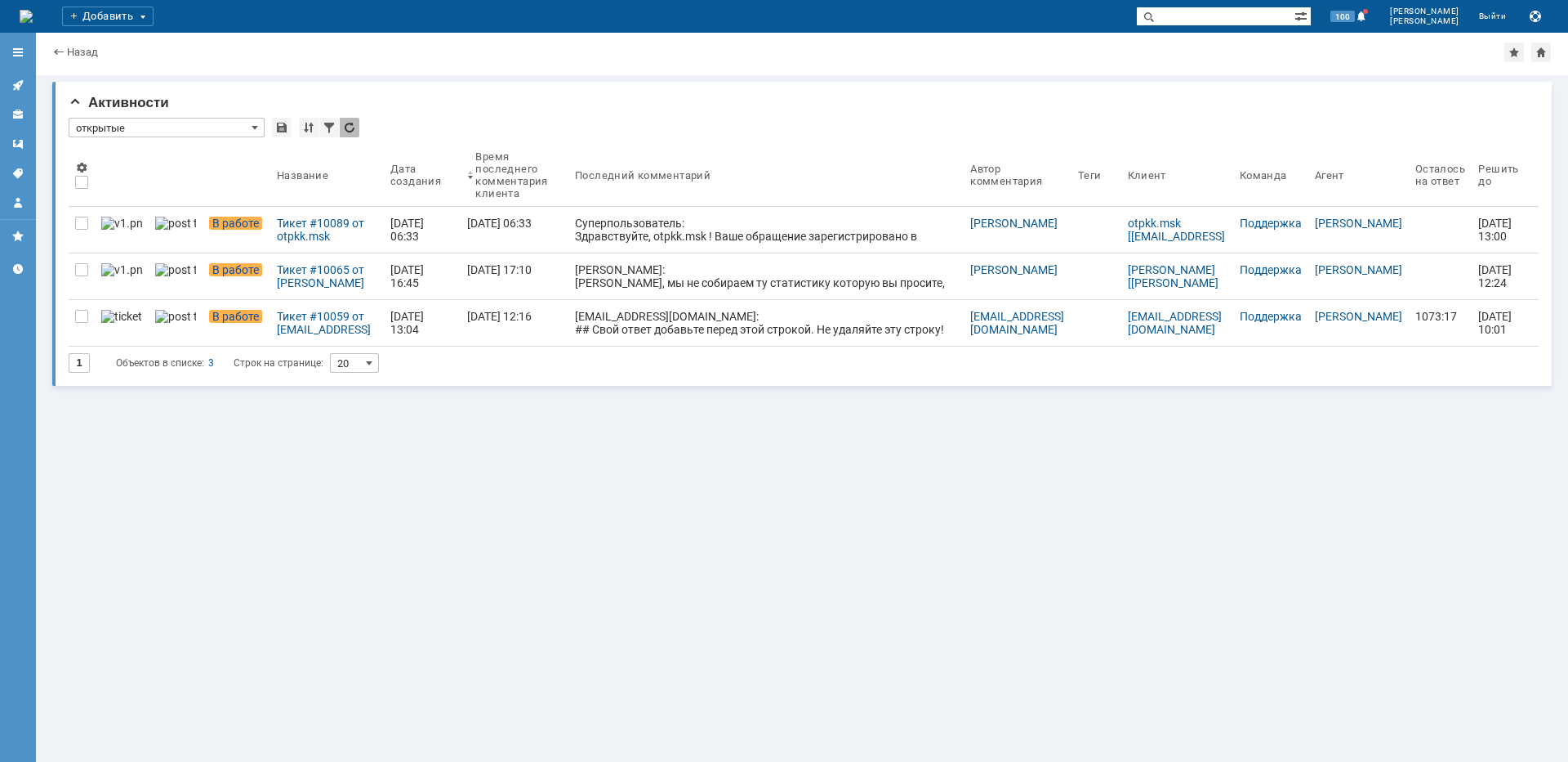
click at [755, 278] on div "[PERSON_NAME]: [PERSON_NAME], мы не собираем ту статистику которую вы просите, …" at bounding box center [766, 309] width 382 height 92
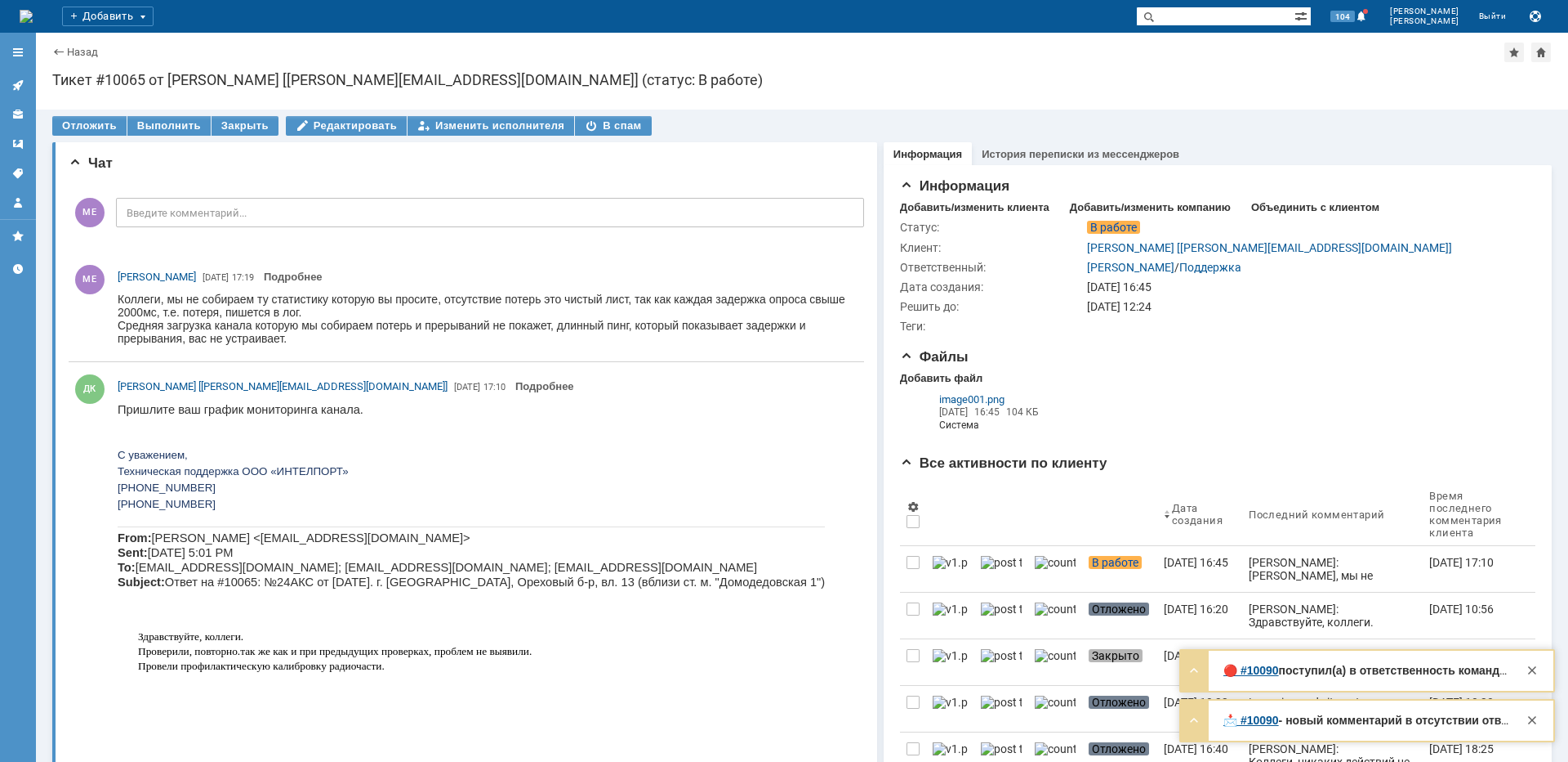
click at [9, 87] on link at bounding box center [18, 85] width 26 height 26
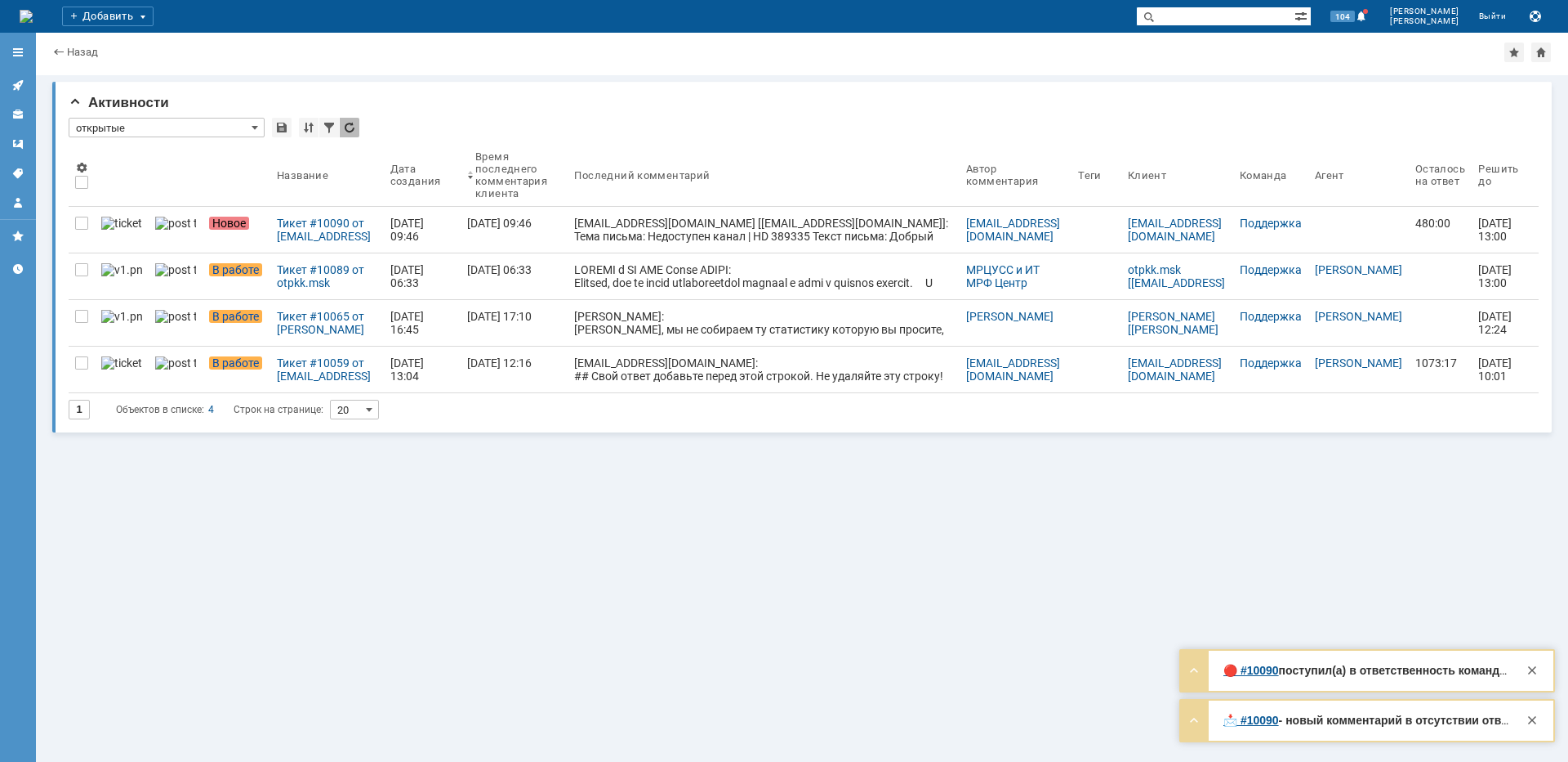
click at [277, 359] on div "Тикет #10059 от [EMAIL_ADDRESS][DOMAIN_NAME] (статус: В работе)" at bounding box center [327, 369] width 101 height 26
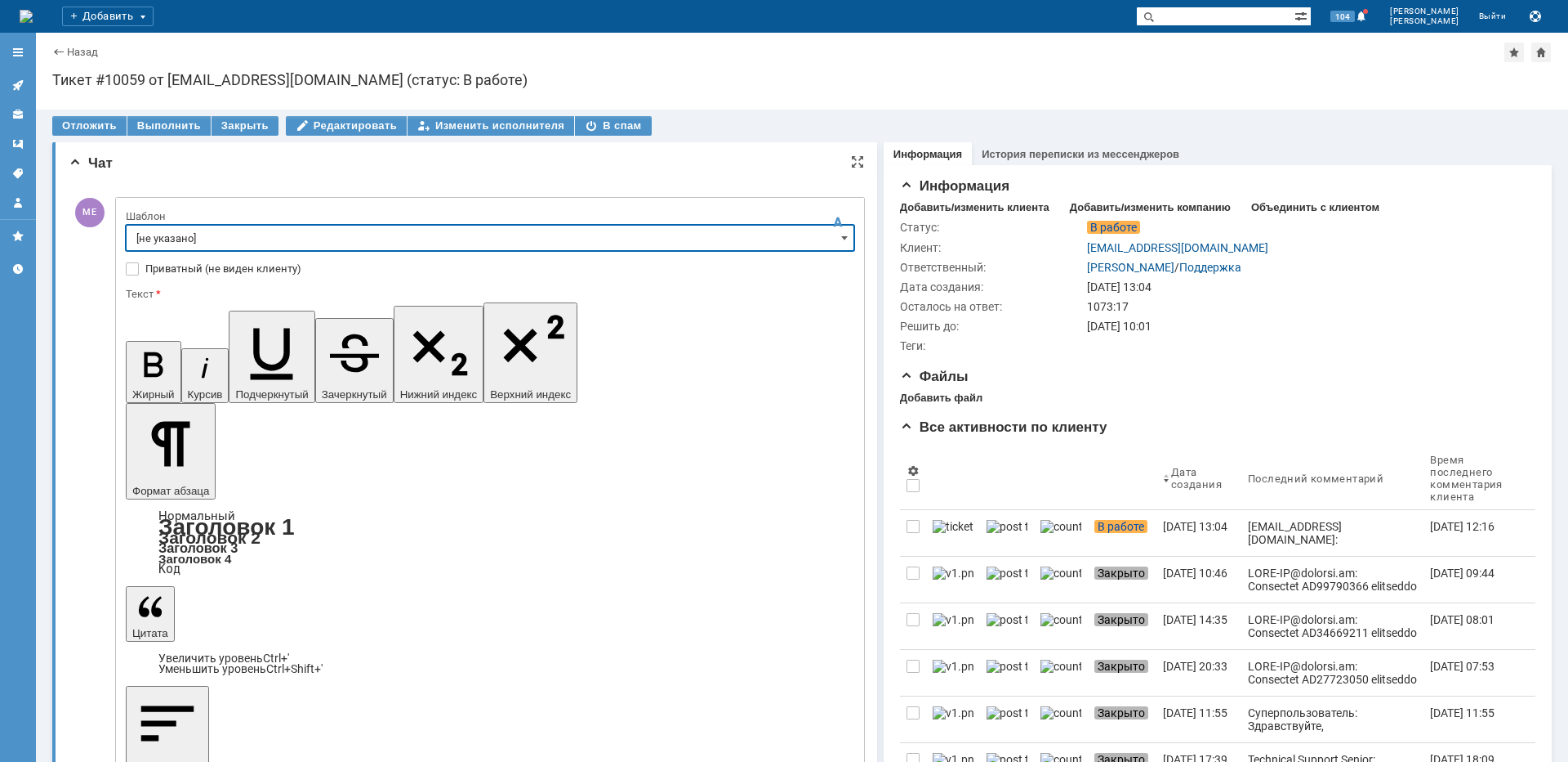
click at [168, 243] on input "[не указано]" at bounding box center [490, 237] width 729 height 26
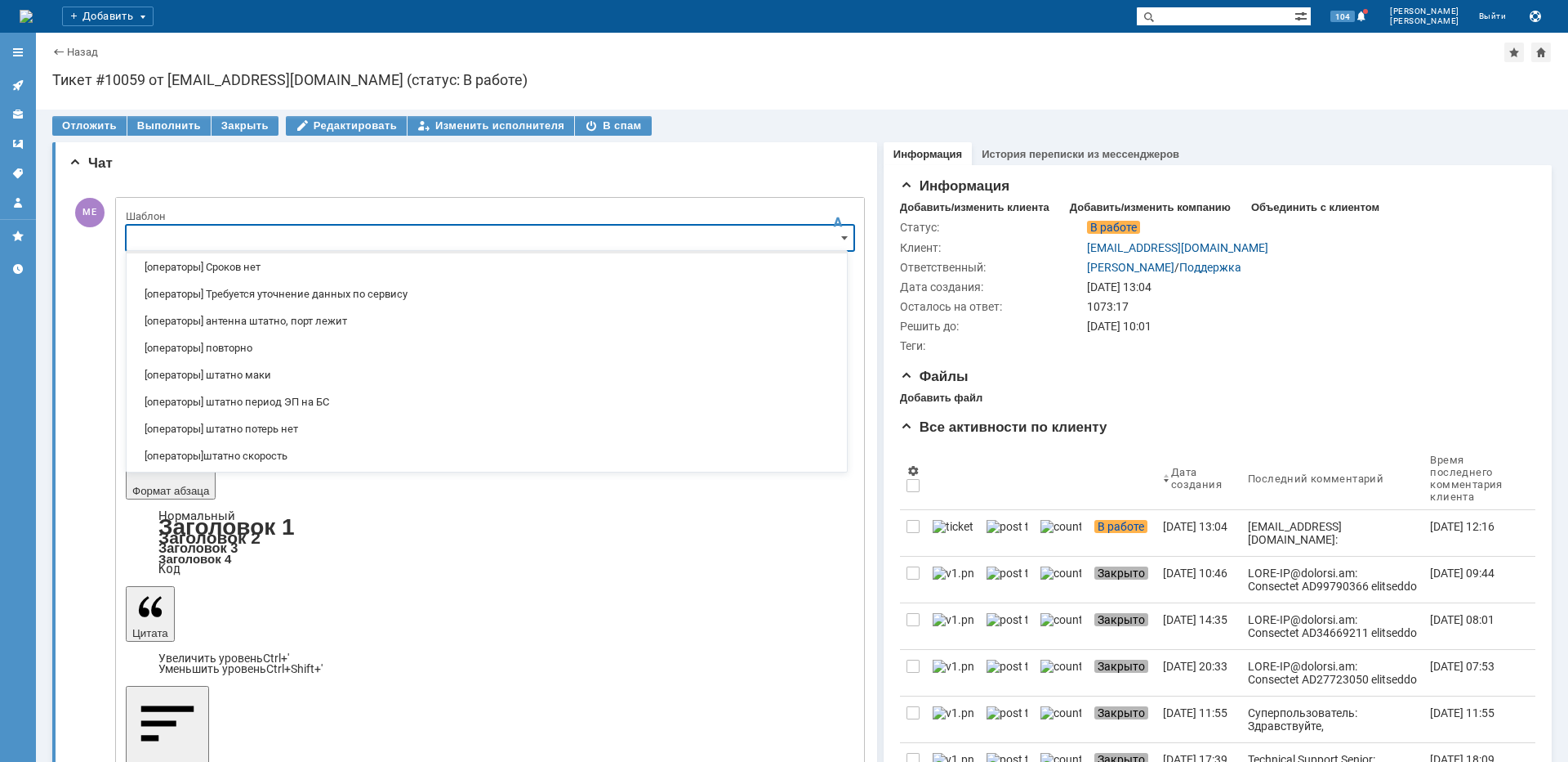
scroll to position [164, 0]
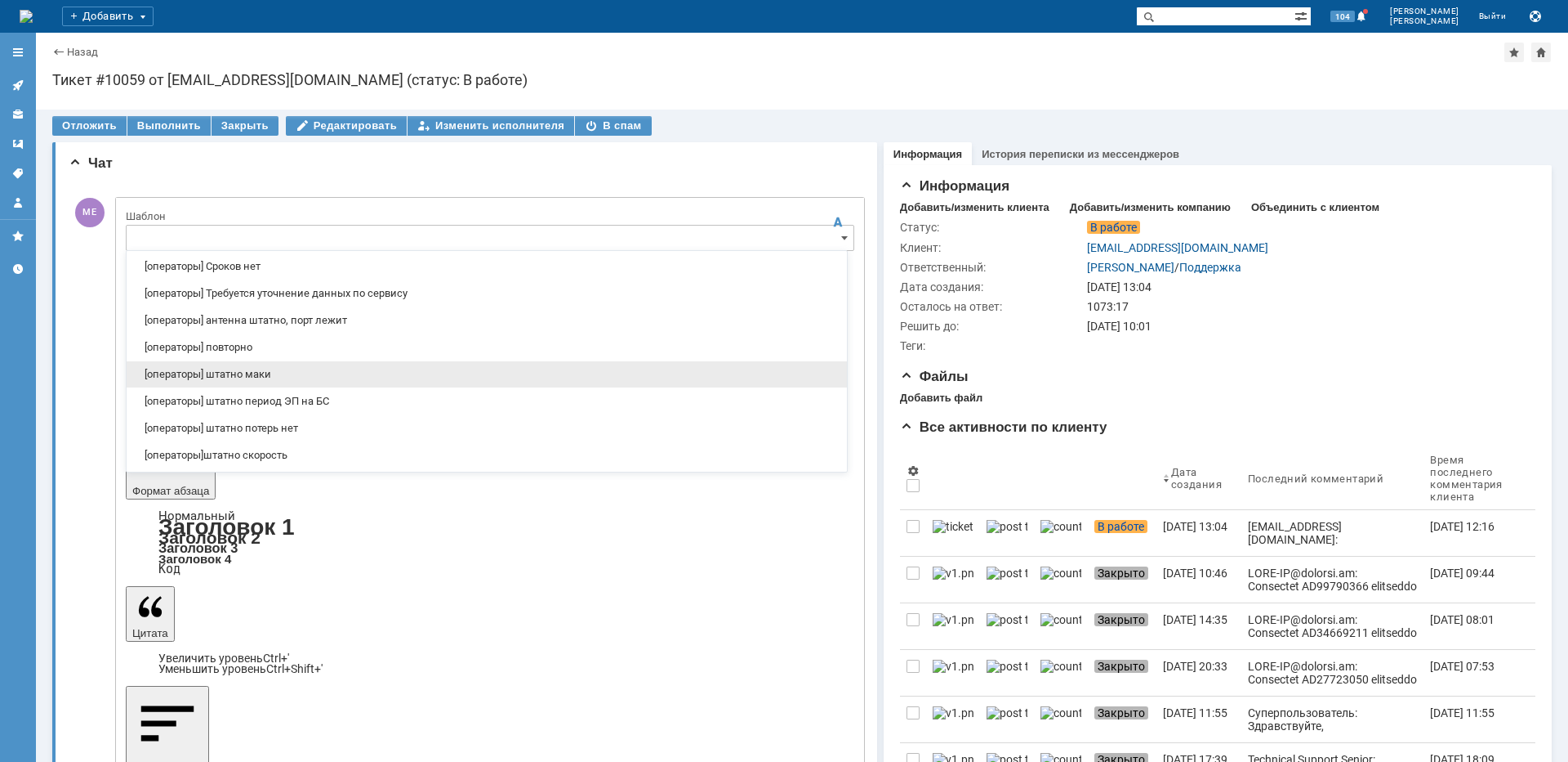
drag, startPoint x: 296, startPoint y: 378, endPoint x: 171, endPoint y: 51, distance: 350.1
click at [296, 378] on span "[операторы] штатно маки" at bounding box center [486, 374] width 701 height 13
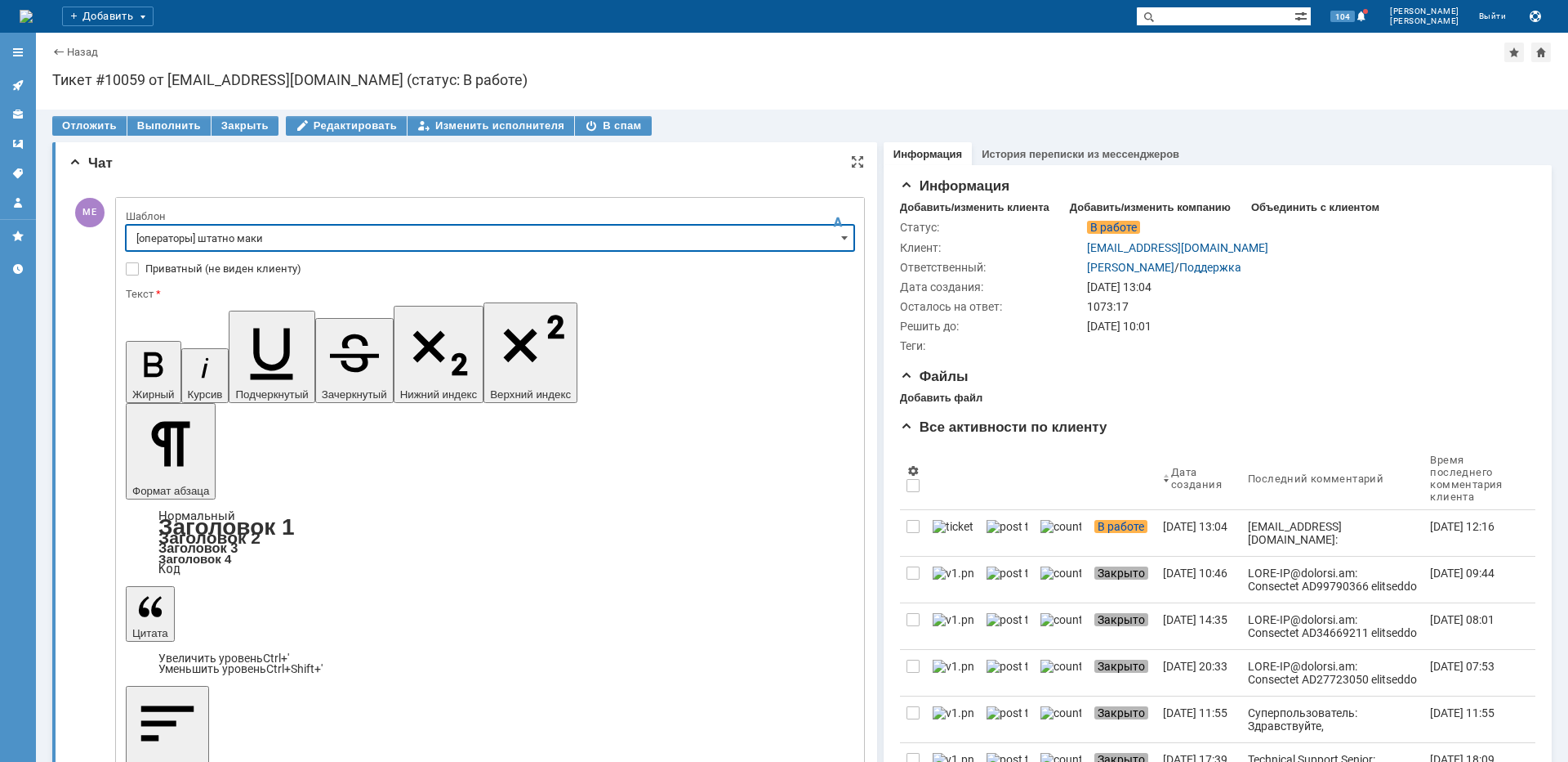
type input "[операторы] штатно маки"
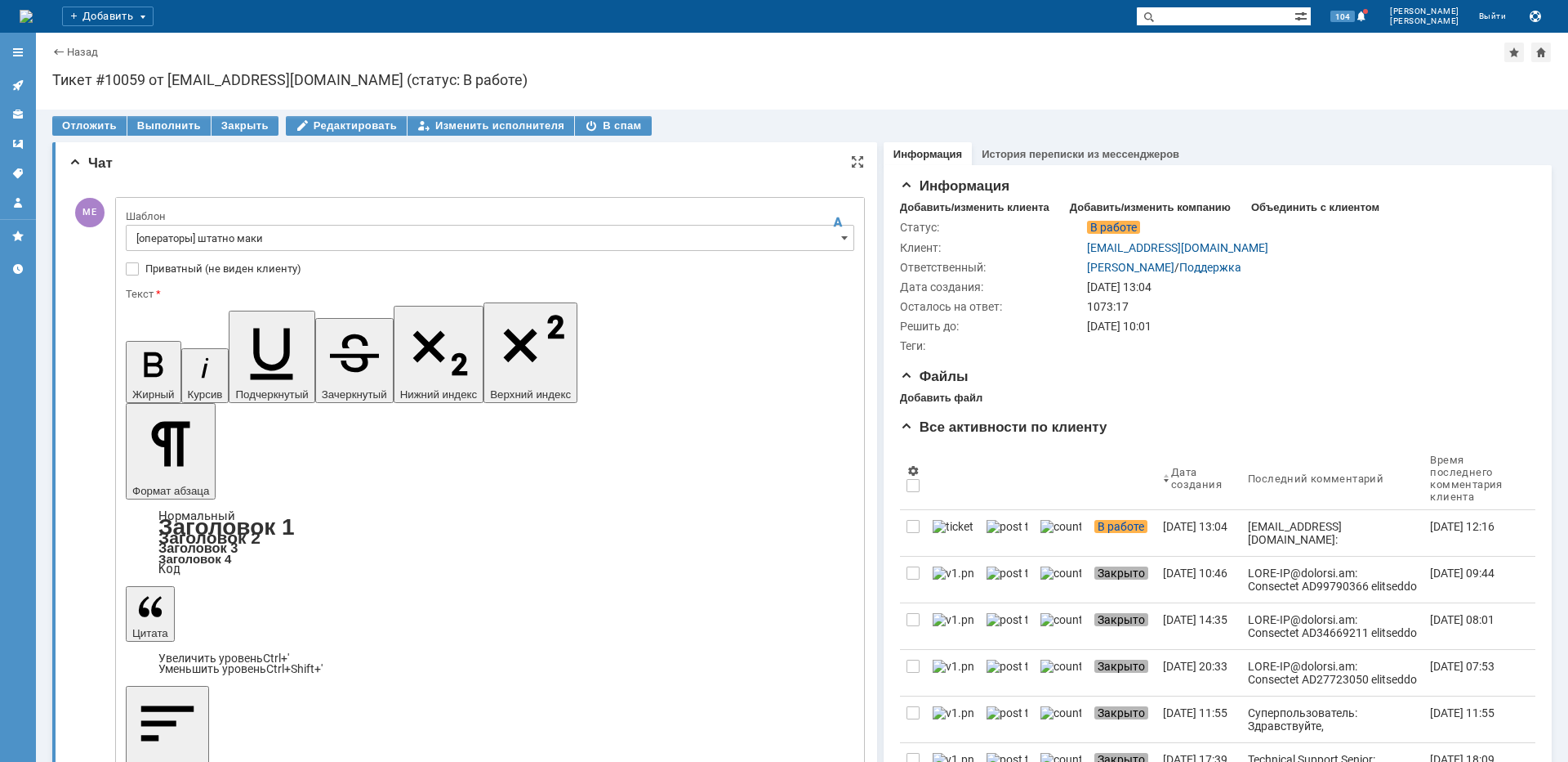
drag, startPoint x: 523, startPoint y: 4739, endPoint x: 260, endPoint y: 5064, distance: 418.1
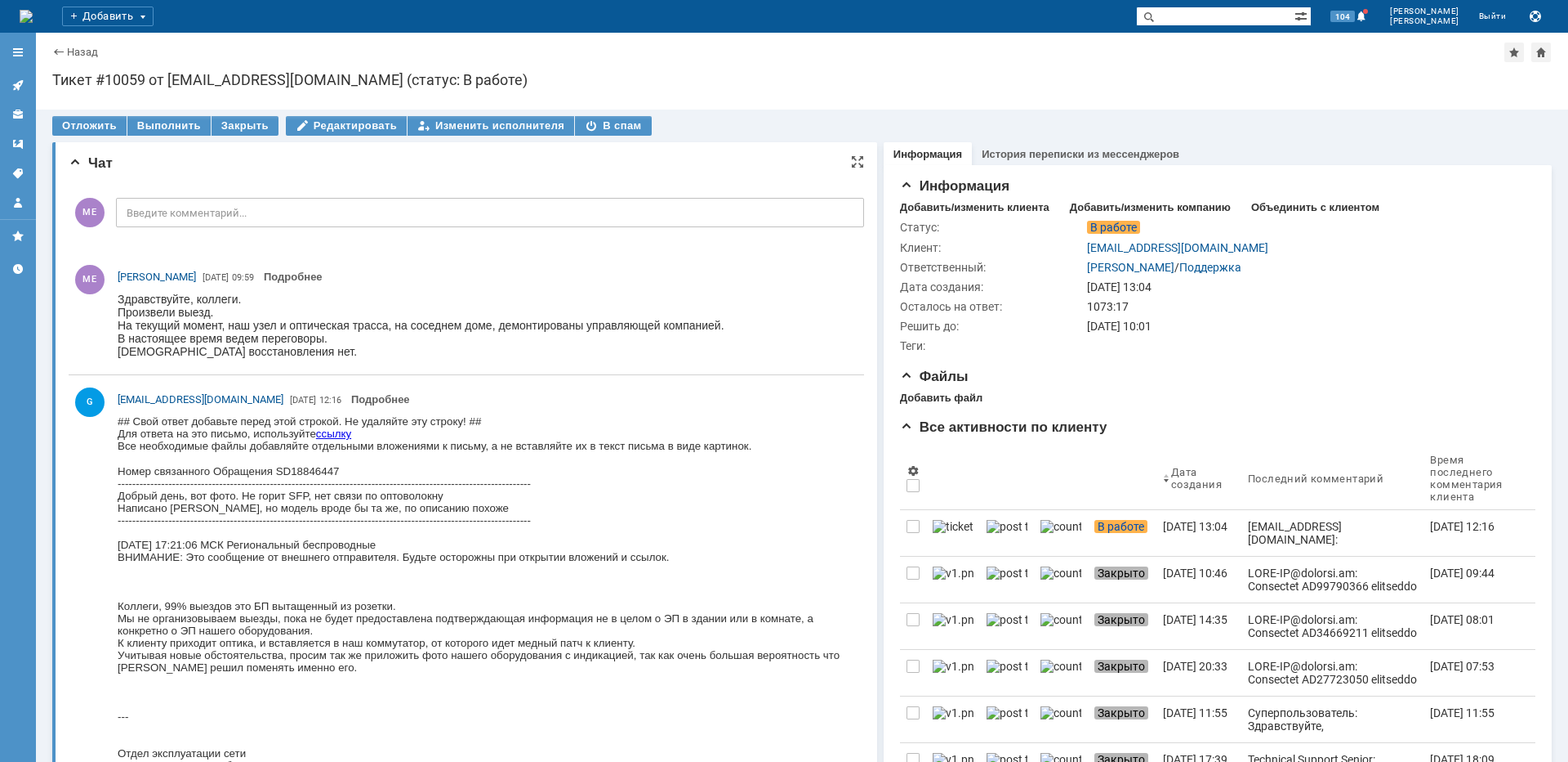
scroll to position [0, 0]
click at [7, 73] on link at bounding box center [18, 85] width 26 height 26
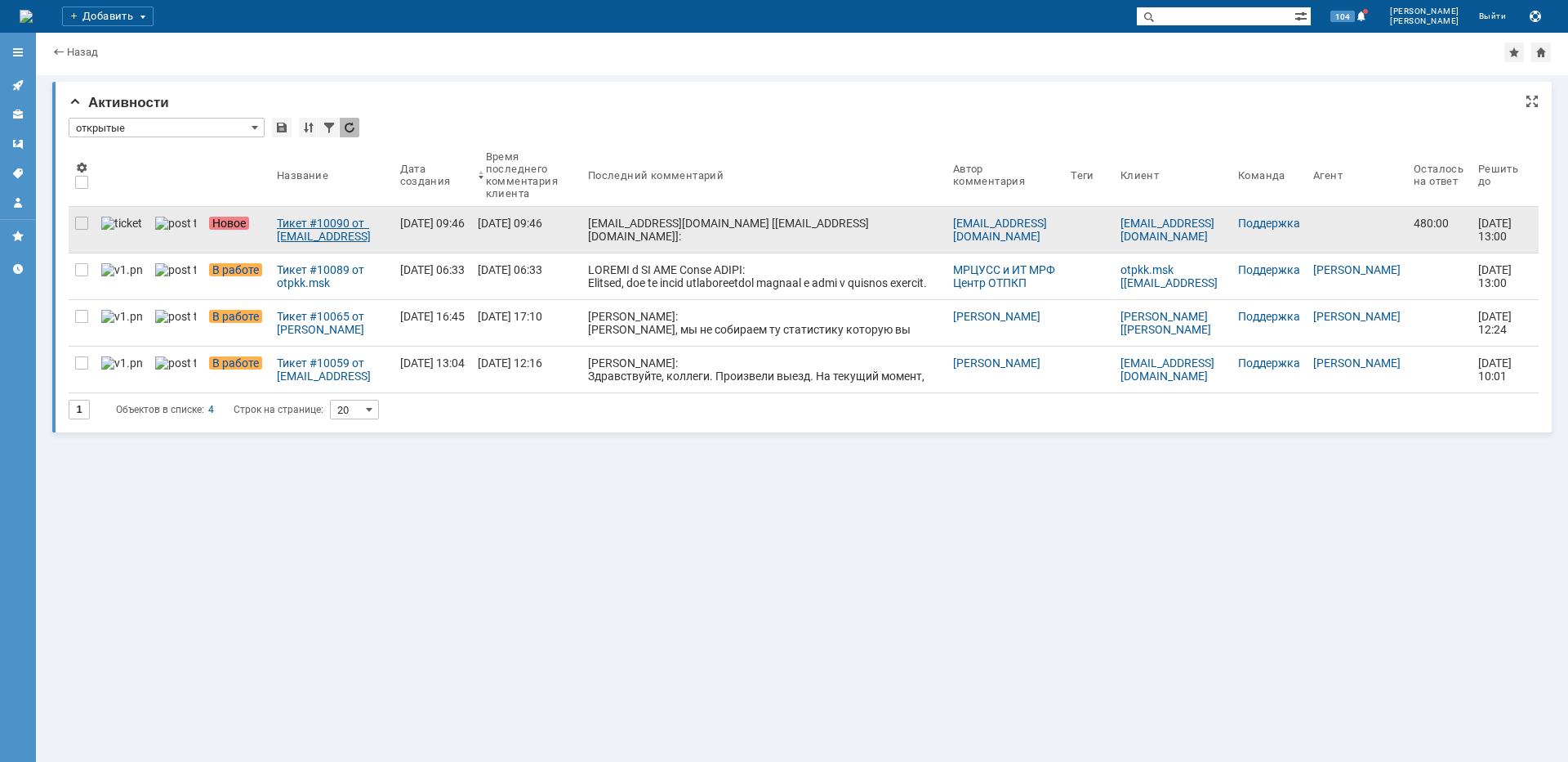
click at [277, 236] on div "Тикет #10090 от support@realtel.ru [support@realtel.ru] (статус: Новое)" at bounding box center [332, 230] width 110 height 26
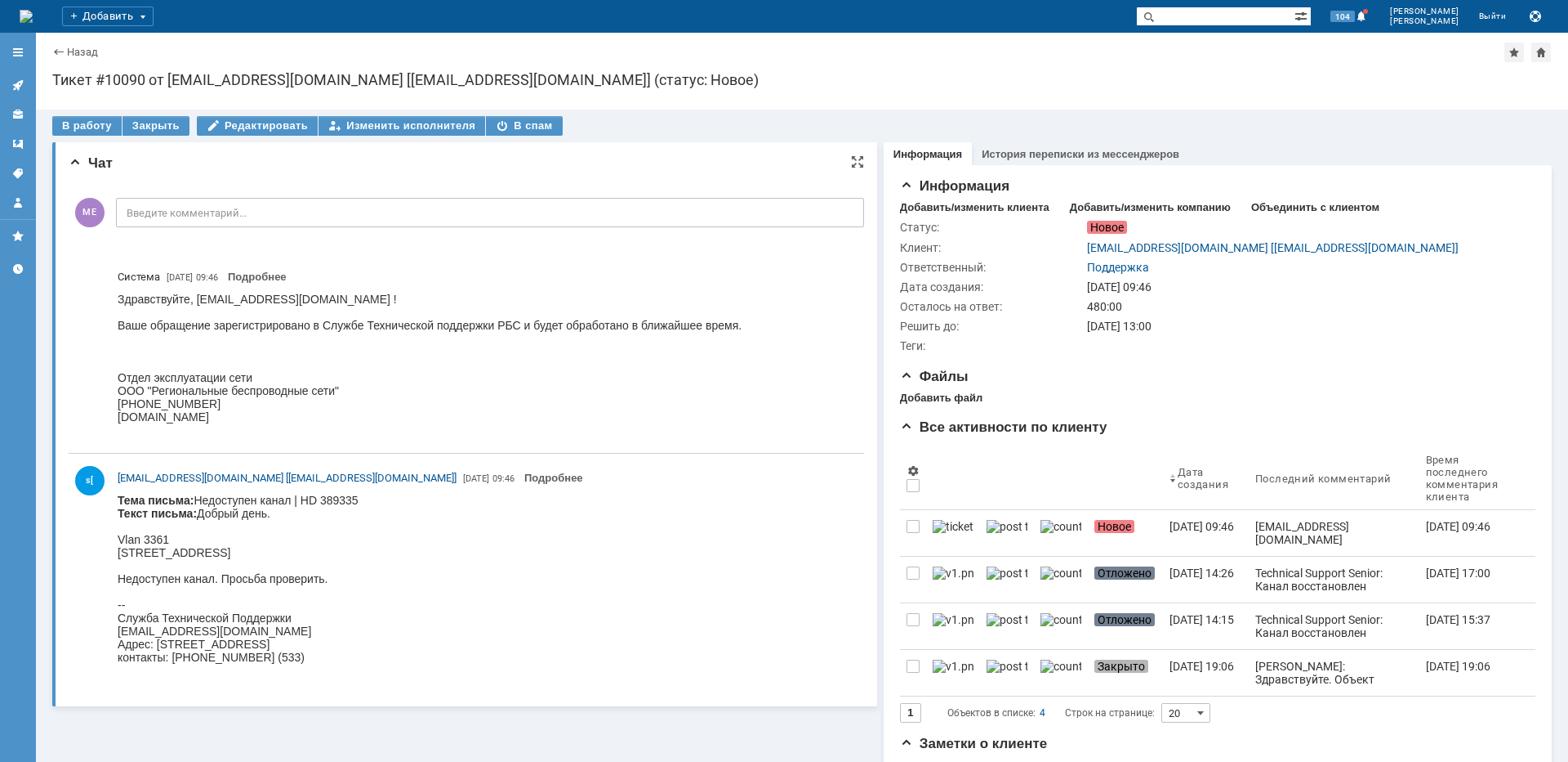
click at [213, 548] on body "Тема письма: Недоступен канал | HD 389335 Текст письма: Добрый день. Vlan 3361 …" at bounding box center [238, 585] width 241 height 183
copy body "Авиамоторная"
click at [91, 126] on div "В работу" at bounding box center [87, 125] width 69 height 19
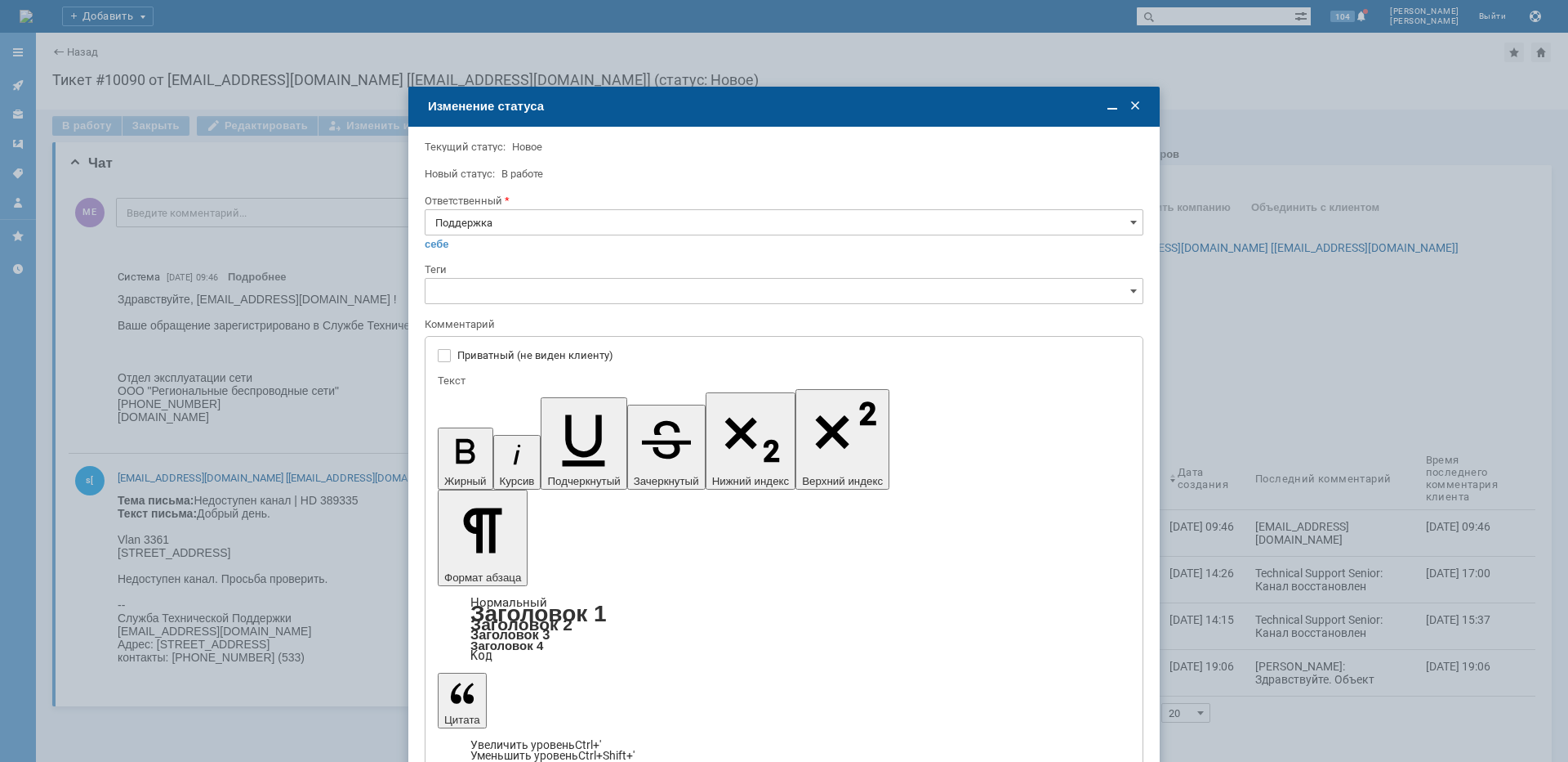
type input "[не указано]"
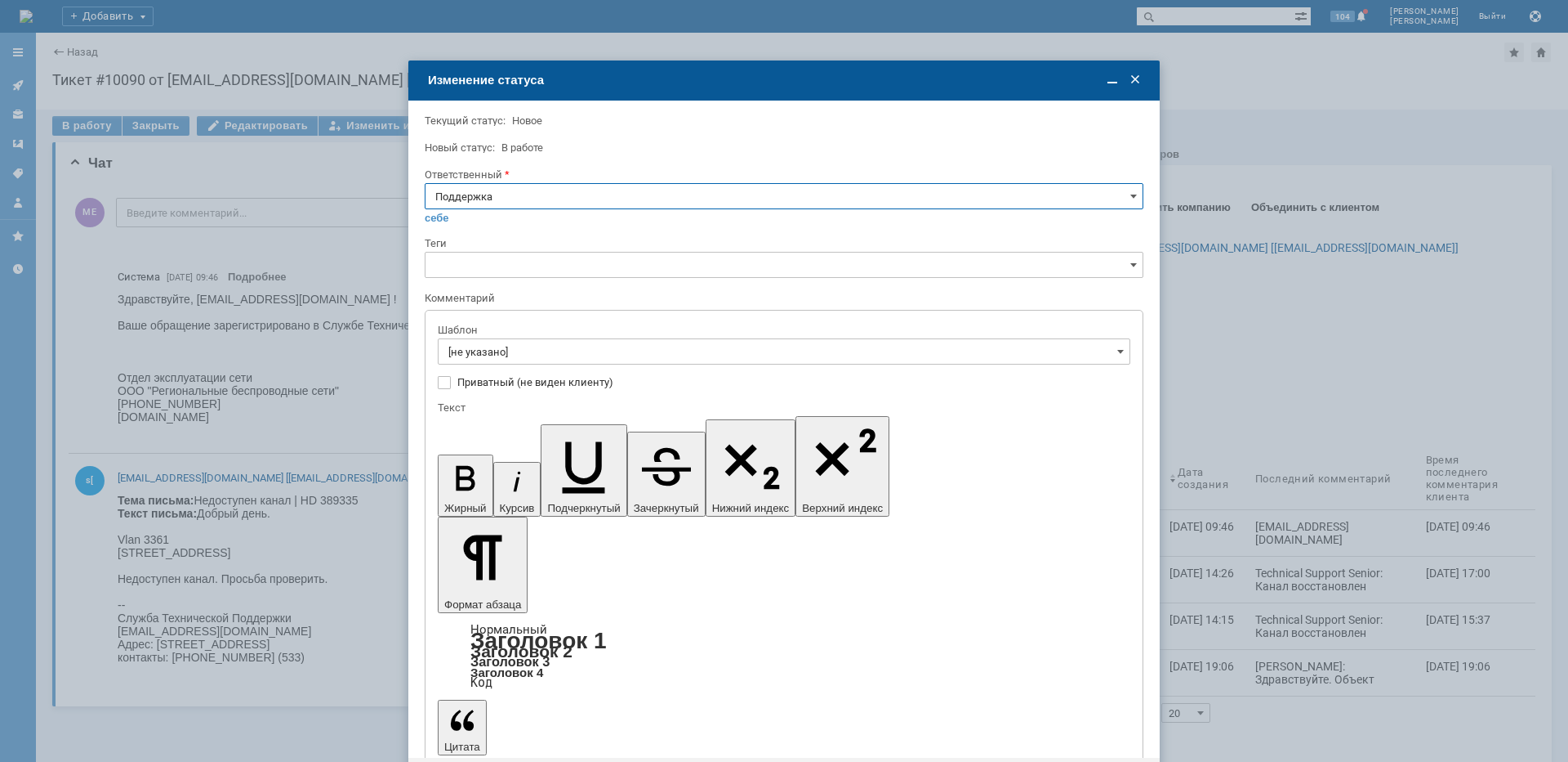
drag, startPoint x: 543, startPoint y: 197, endPoint x: 539, endPoint y: 206, distance: 9.8
click at [543, 197] on input "Поддержка" at bounding box center [784, 196] width 719 height 26
click at [512, 364] on span "[PERSON_NAME]" at bounding box center [784, 360] width 697 height 13
type input "[PERSON_NAME]"
click at [512, 358] on input "[не указано]" at bounding box center [784, 351] width 693 height 26
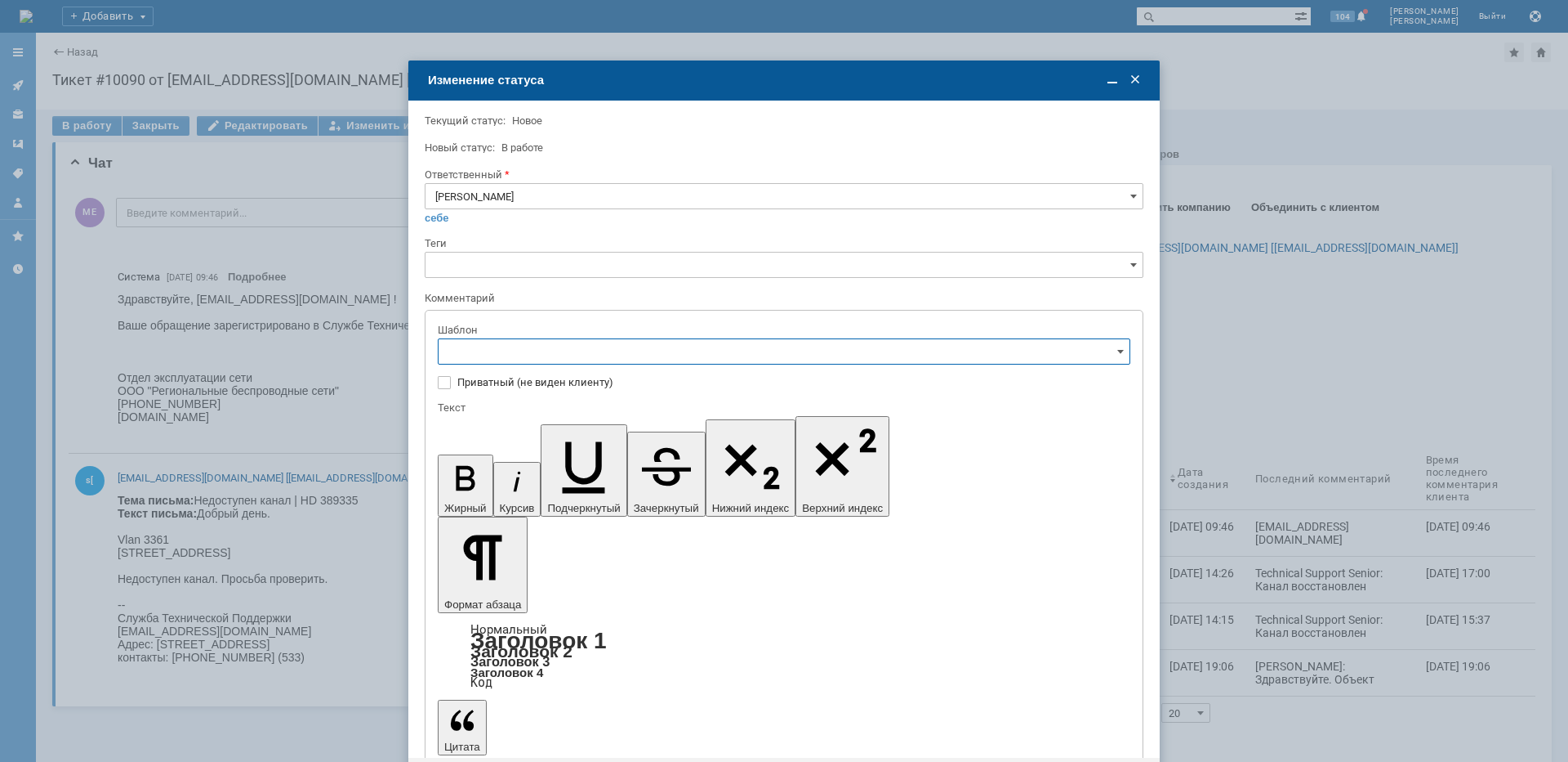
type input "[PERSON_NAME]"
click at [664, 439] on span "[операторы] антенна штатно, порт лежит" at bounding box center [784, 433] width 672 height 13
type input "[операторы] антенна штатно, порт лежит"
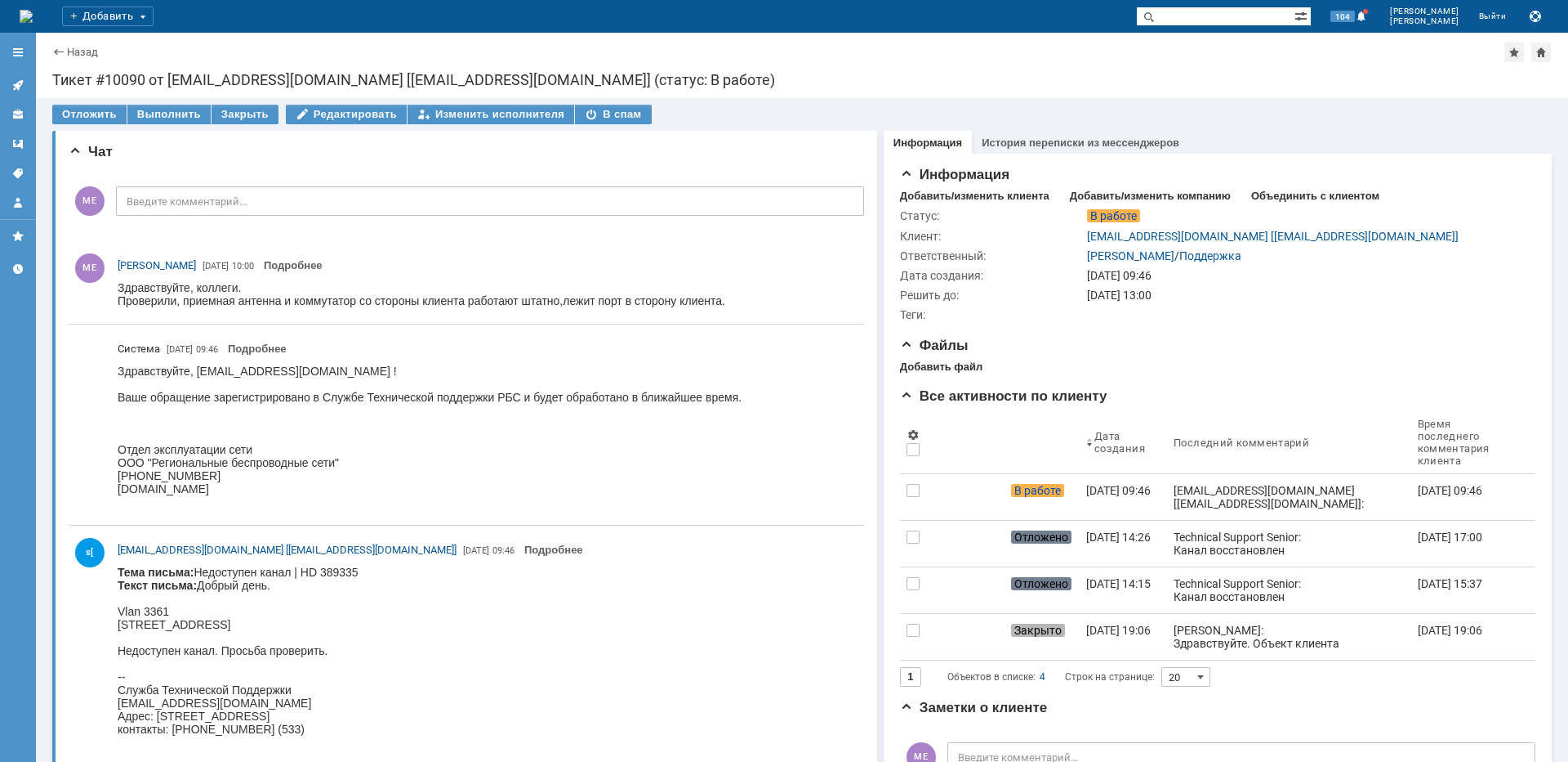
scroll to position [0, 0]
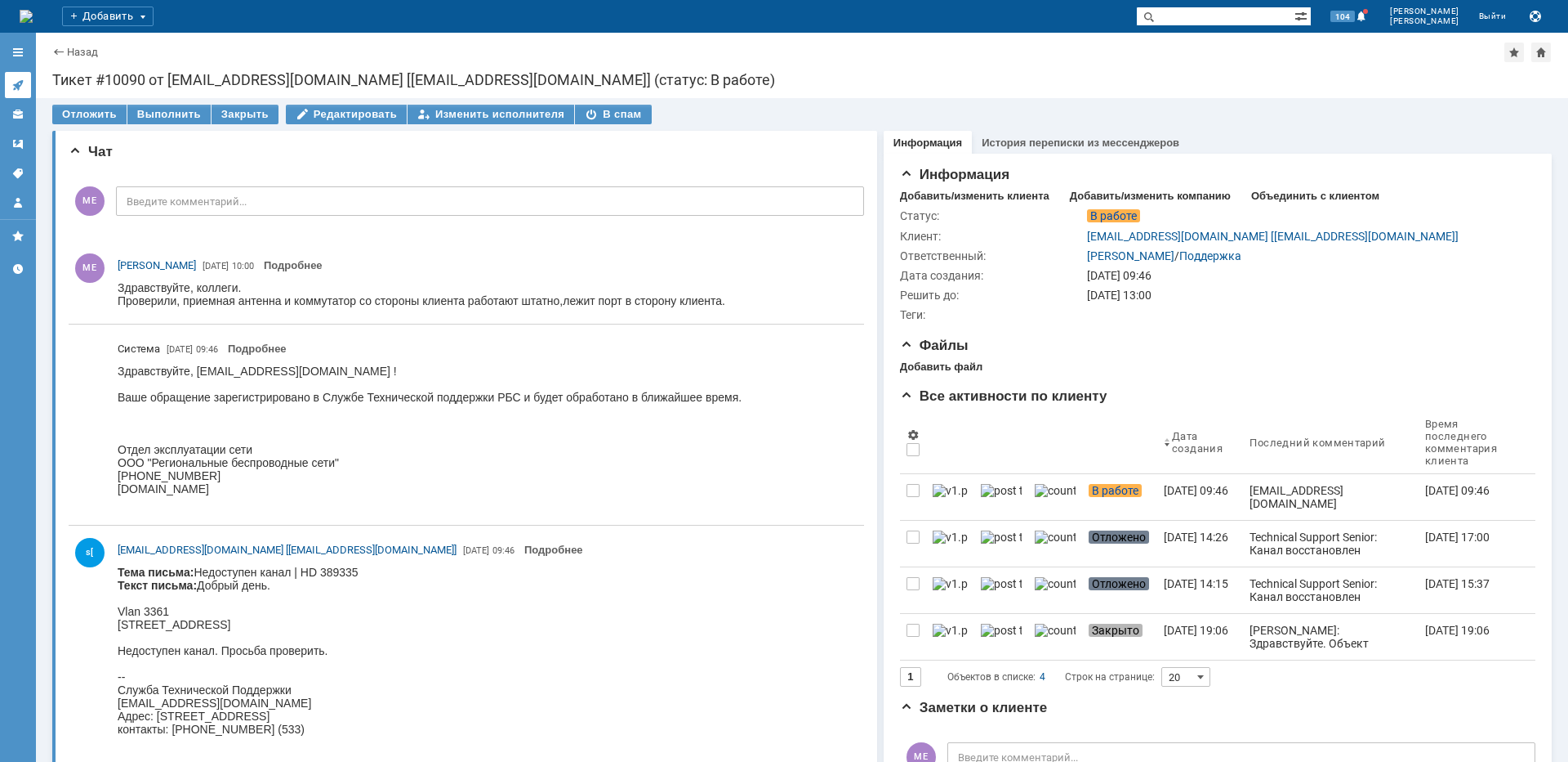
click at [12, 92] on div at bounding box center [17, 85] width 13 height 13
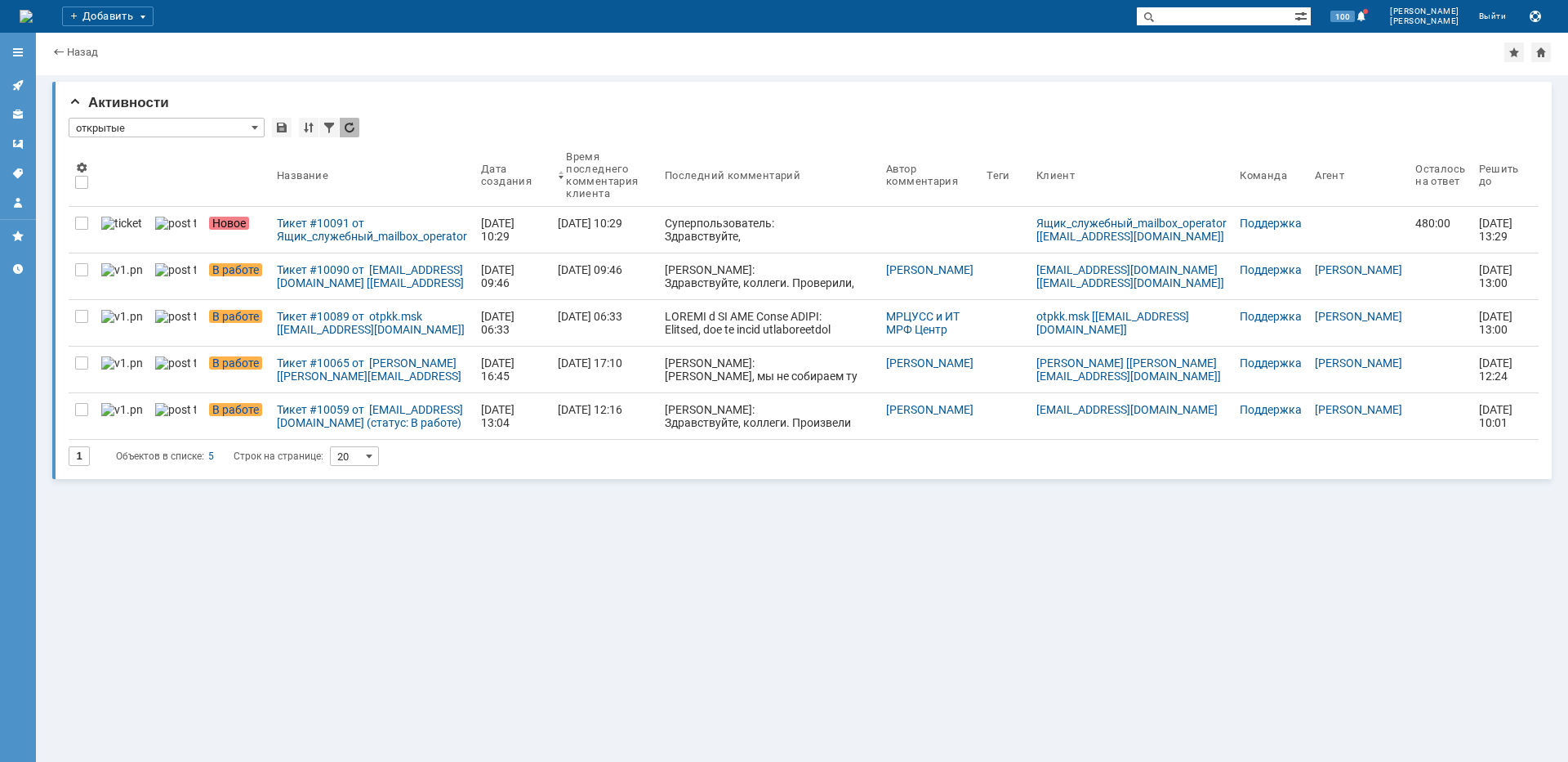
click at [308, 223] on div "Тикет #10091 от Ящик_служебный_mailbox_operator [[EMAIL_ADDRESS][DOMAIN_NAME]] …" at bounding box center [373, 230] width 191 height 26
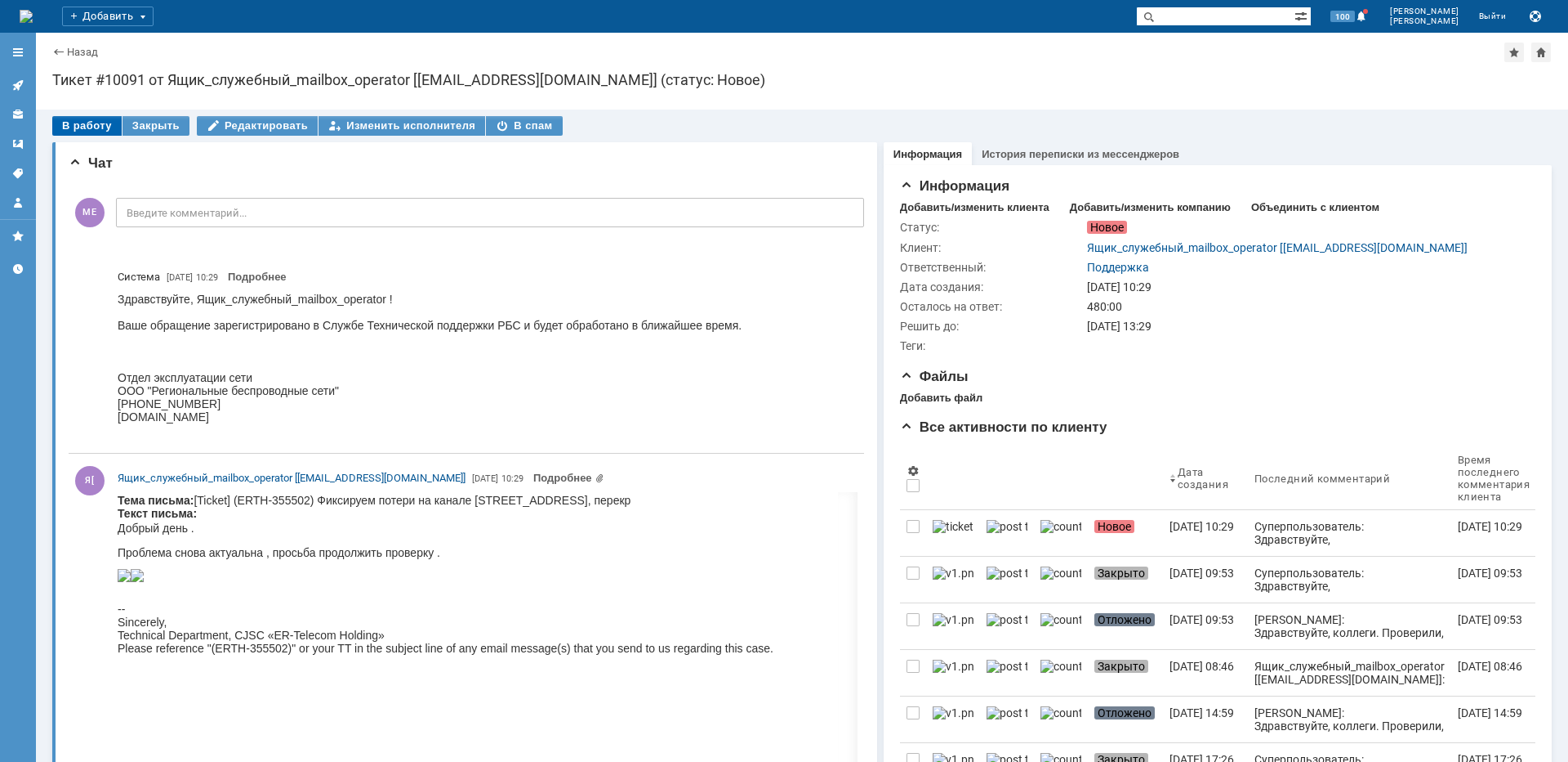
click at [99, 125] on div "В работу" at bounding box center [87, 125] width 69 height 19
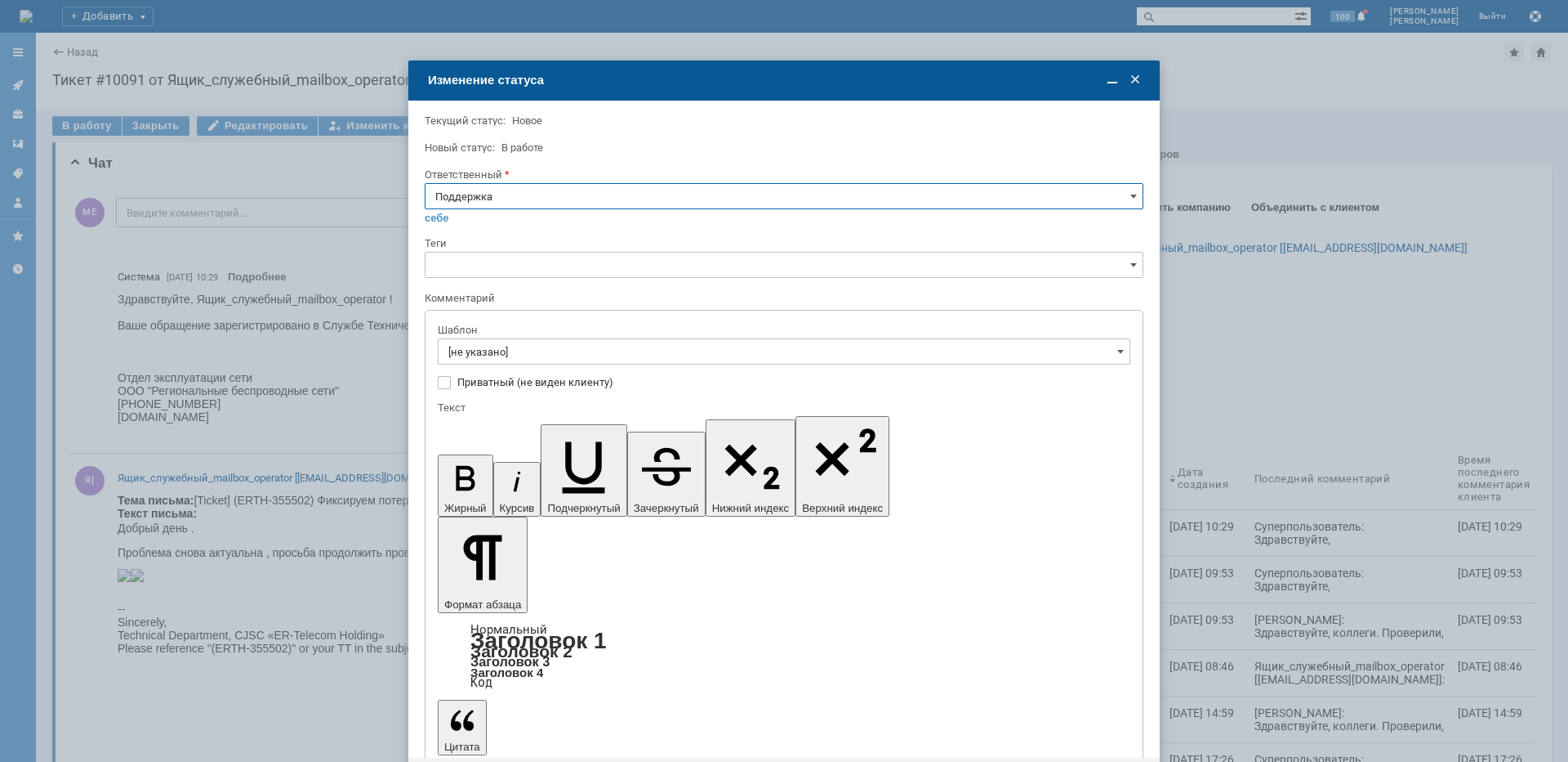
click at [589, 192] on input "Поддержка" at bounding box center [784, 196] width 719 height 26
click at [494, 358] on span "[PERSON_NAME]" at bounding box center [784, 360] width 697 height 13
type input "[PERSON_NAME]"
click at [496, 354] on input "[не указано]" at bounding box center [784, 351] width 693 height 26
type input "[PERSON_NAME]"
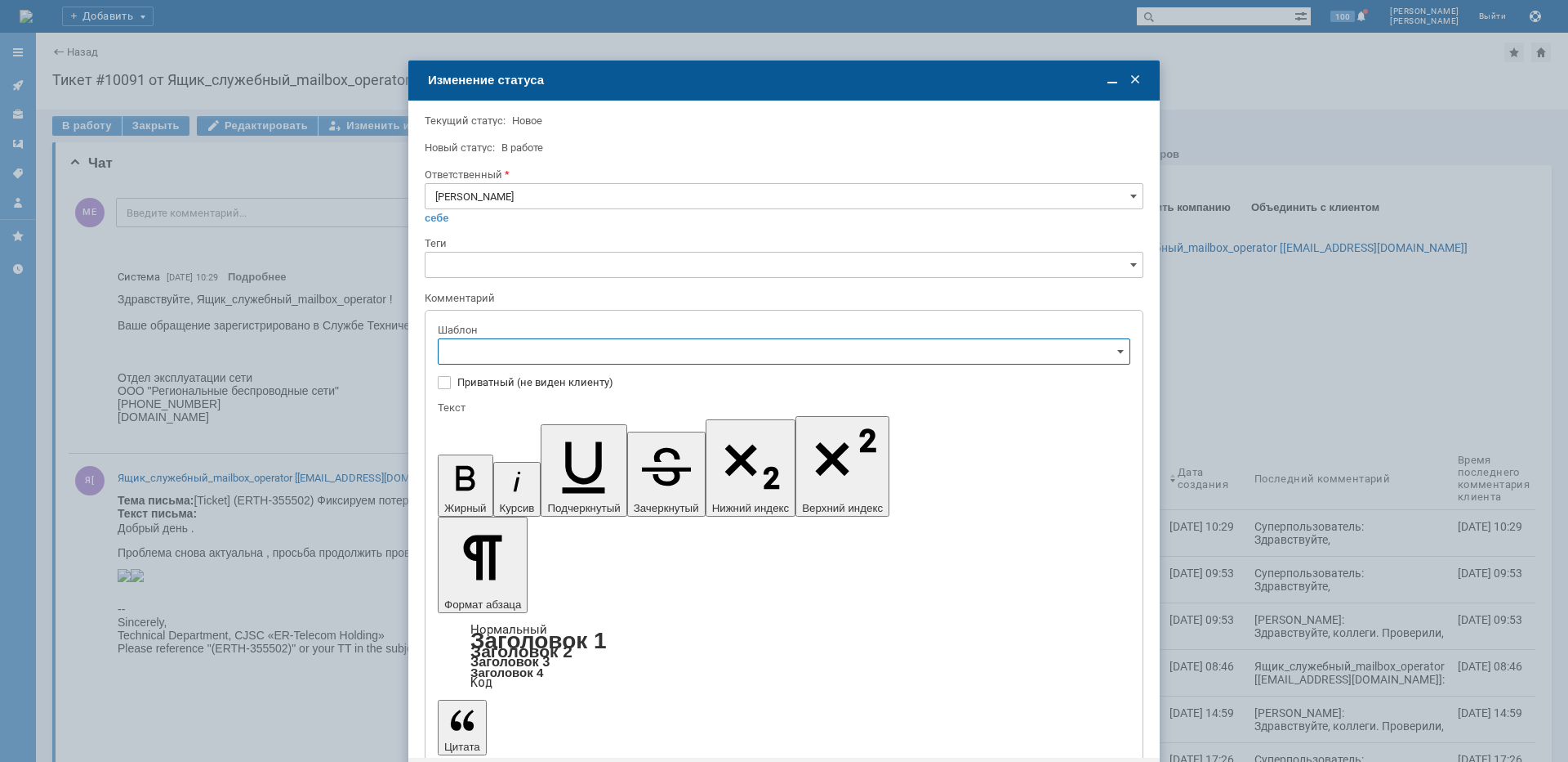
scroll to position [164, 0]
click at [1138, 81] on span at bounding box center [1135, 80] width 16 height 16
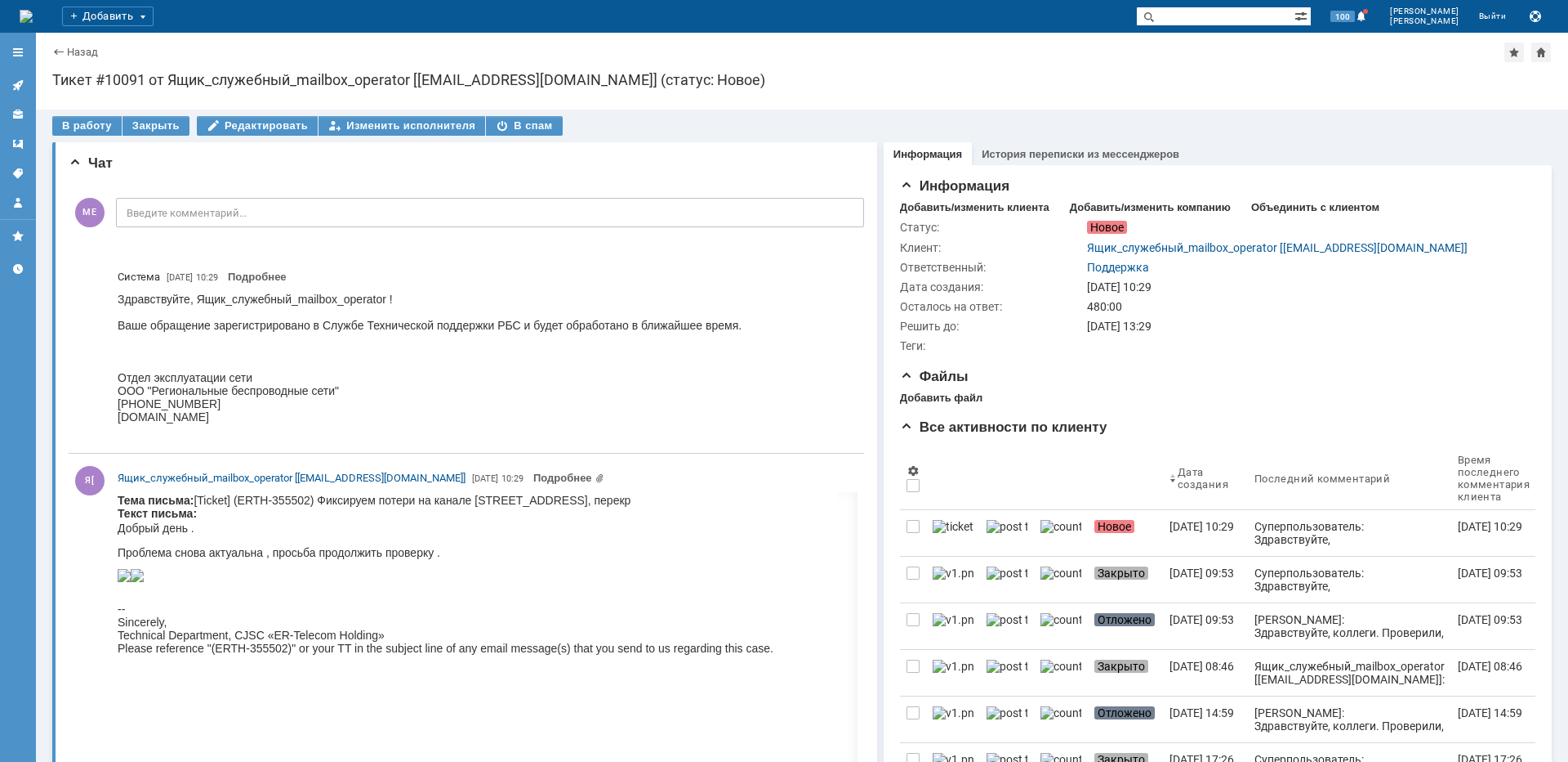
click at [8, 84] on link at bounding box center [18, 85] width 26 height 26
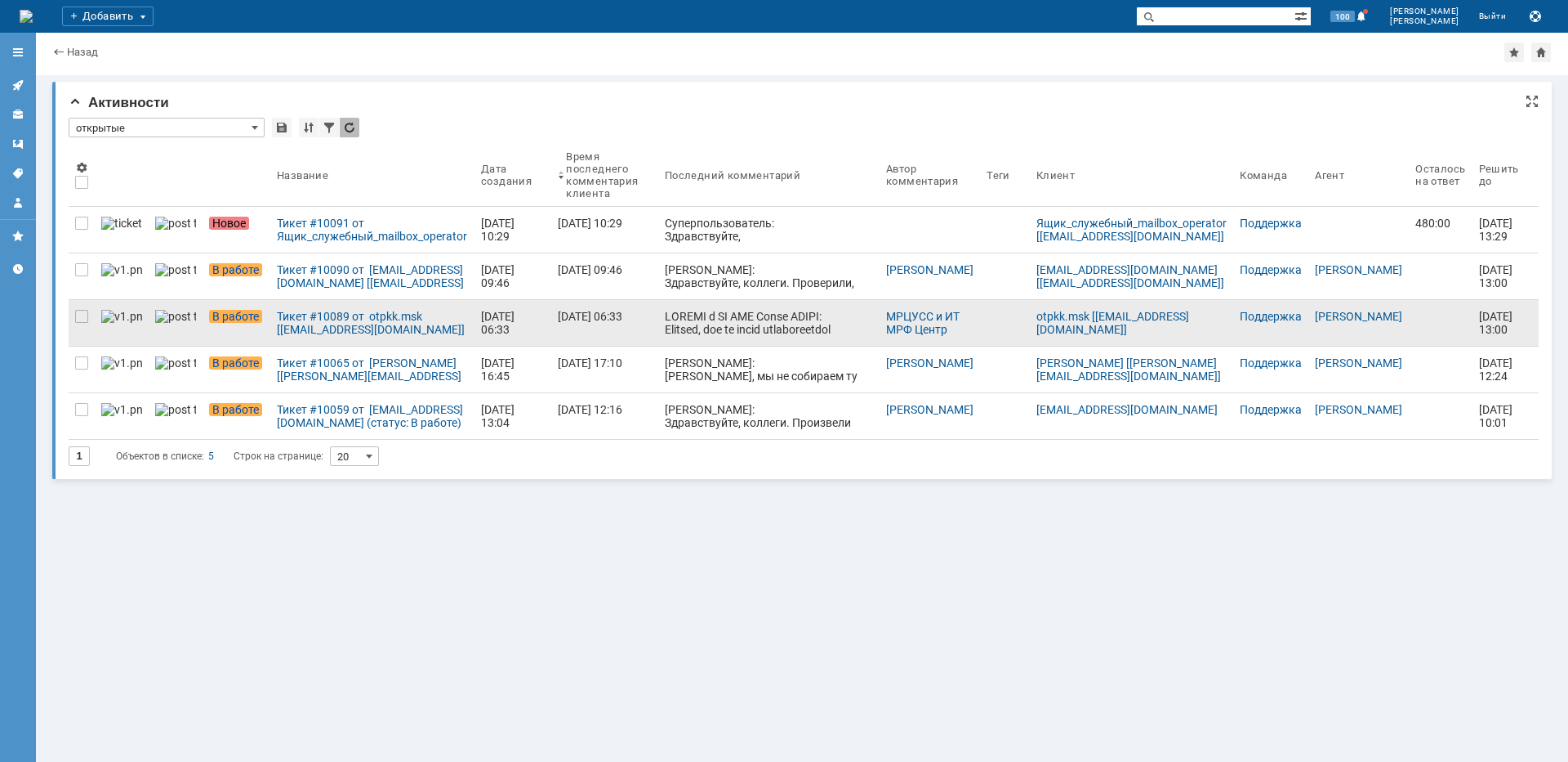
click at [688, 319] on div at bounding box center [769, 603] width 208 height 588
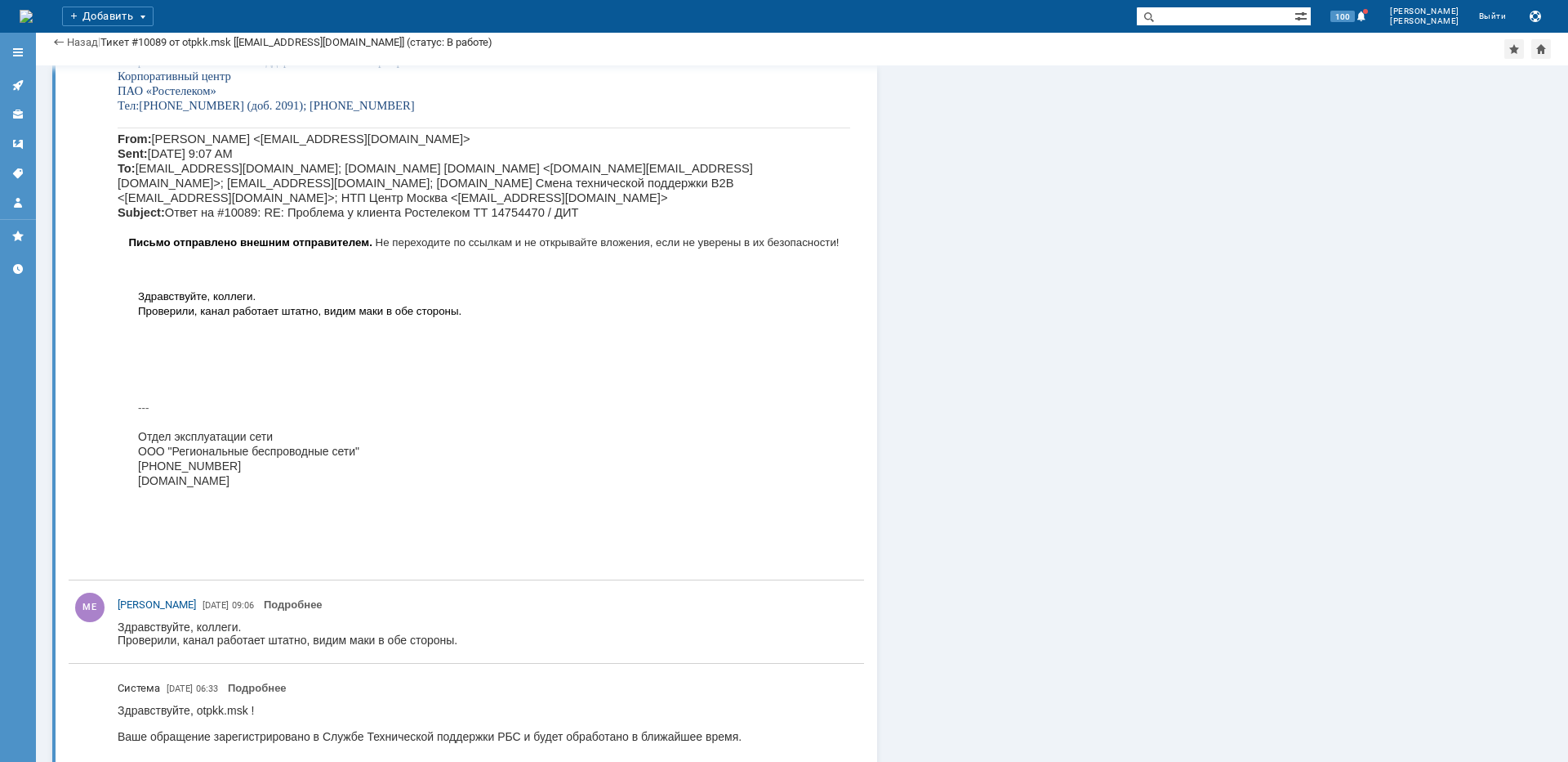
scroll to position [1880, 0]
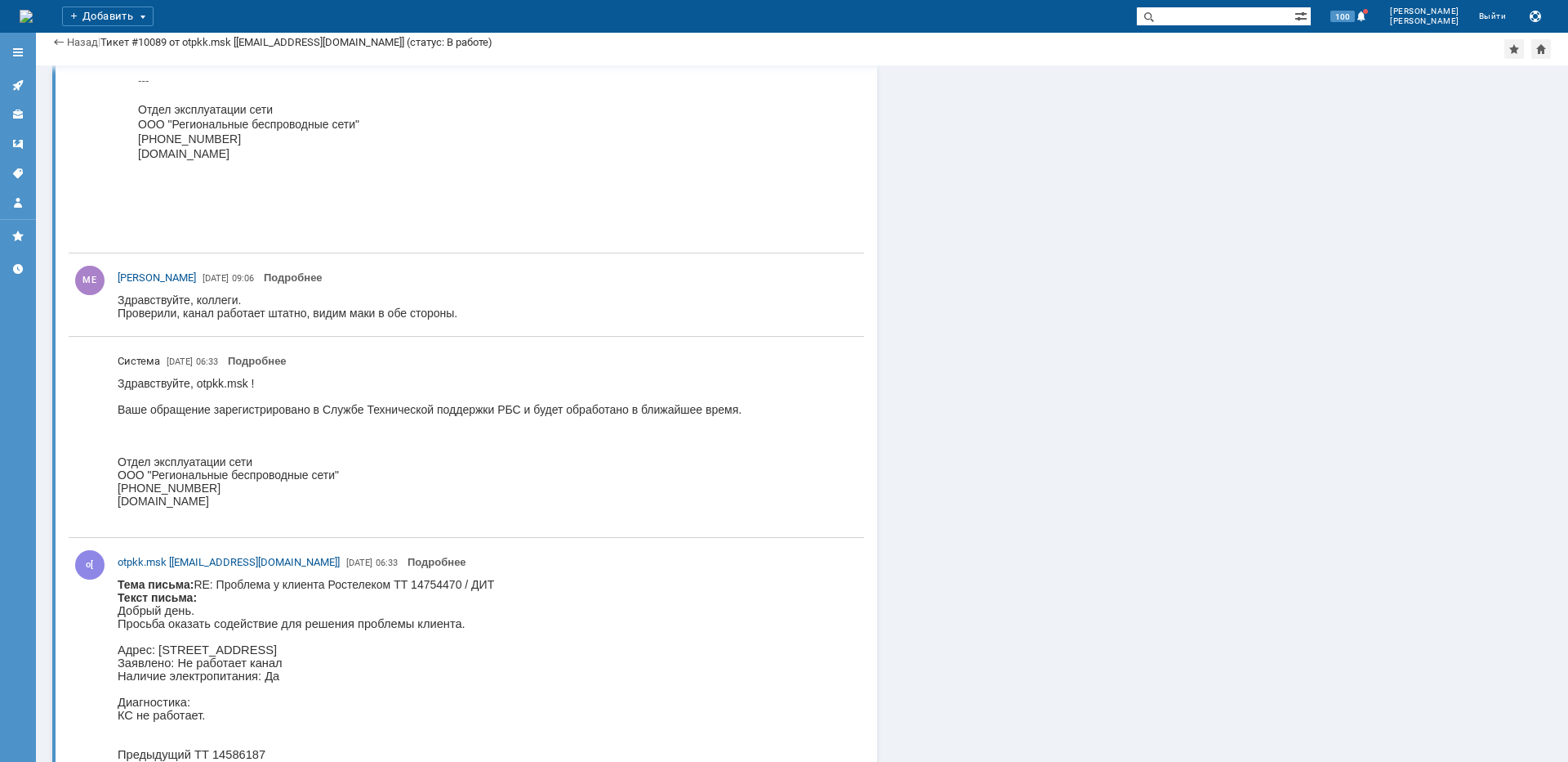
click at [444, 650] on p "Адрес: [STREET_ADDRESS]" at bounding box center [306, 649] width 377 height 13
copy p "Ленинский"
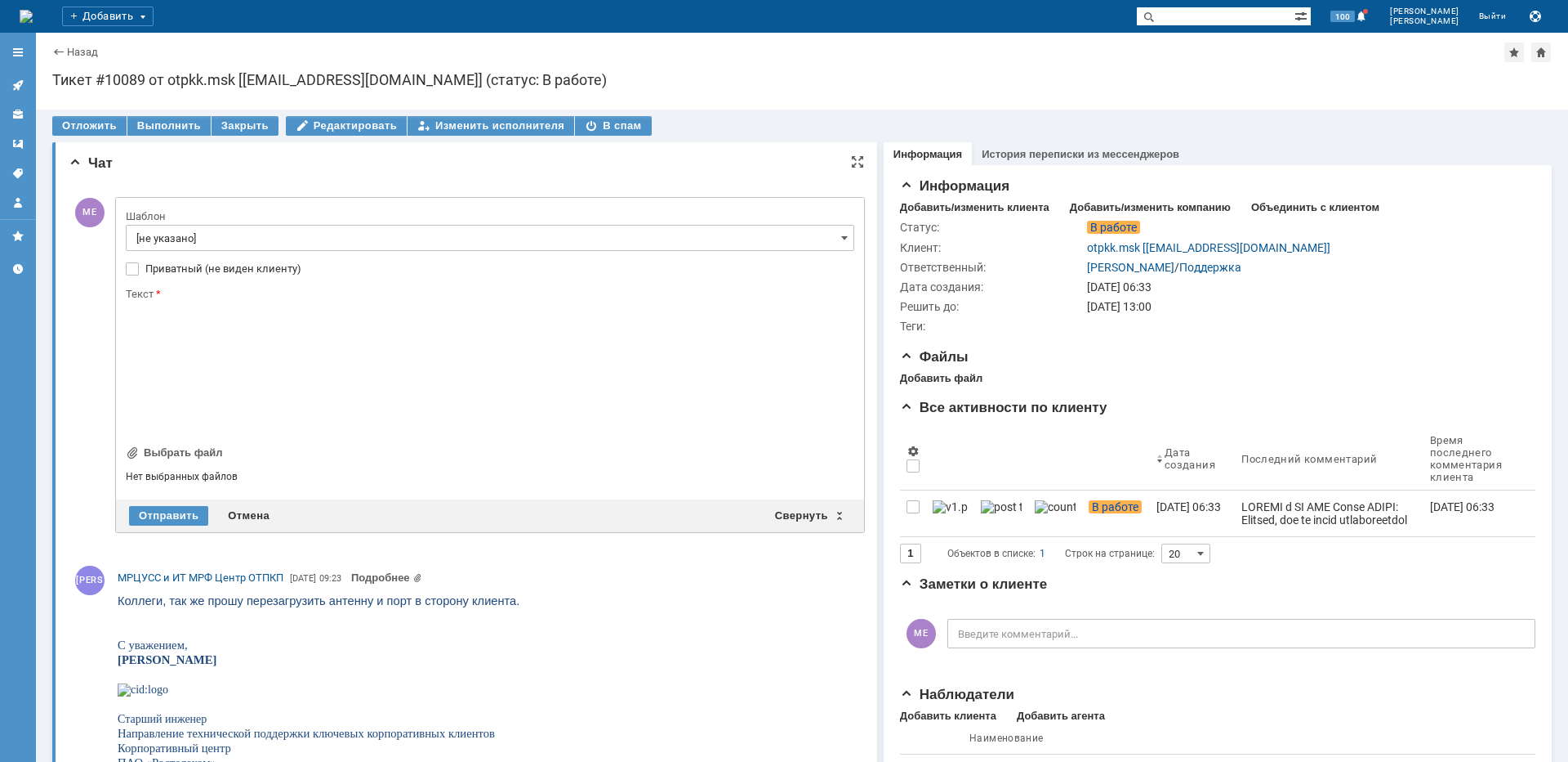
scroll to position [0, 0]
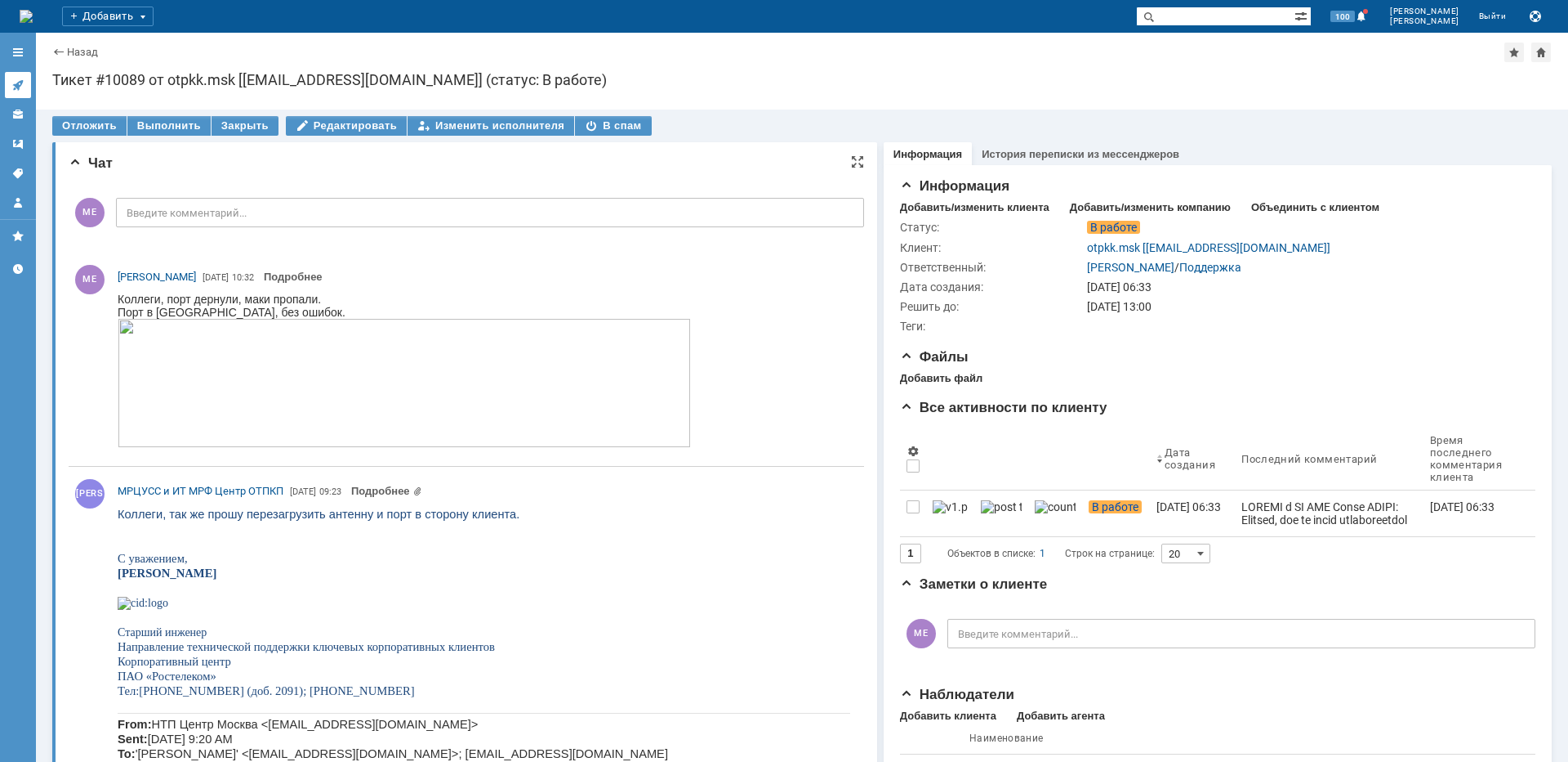
click at [22, 84] on icon at bounding box center [17, 85] width 13 height 13
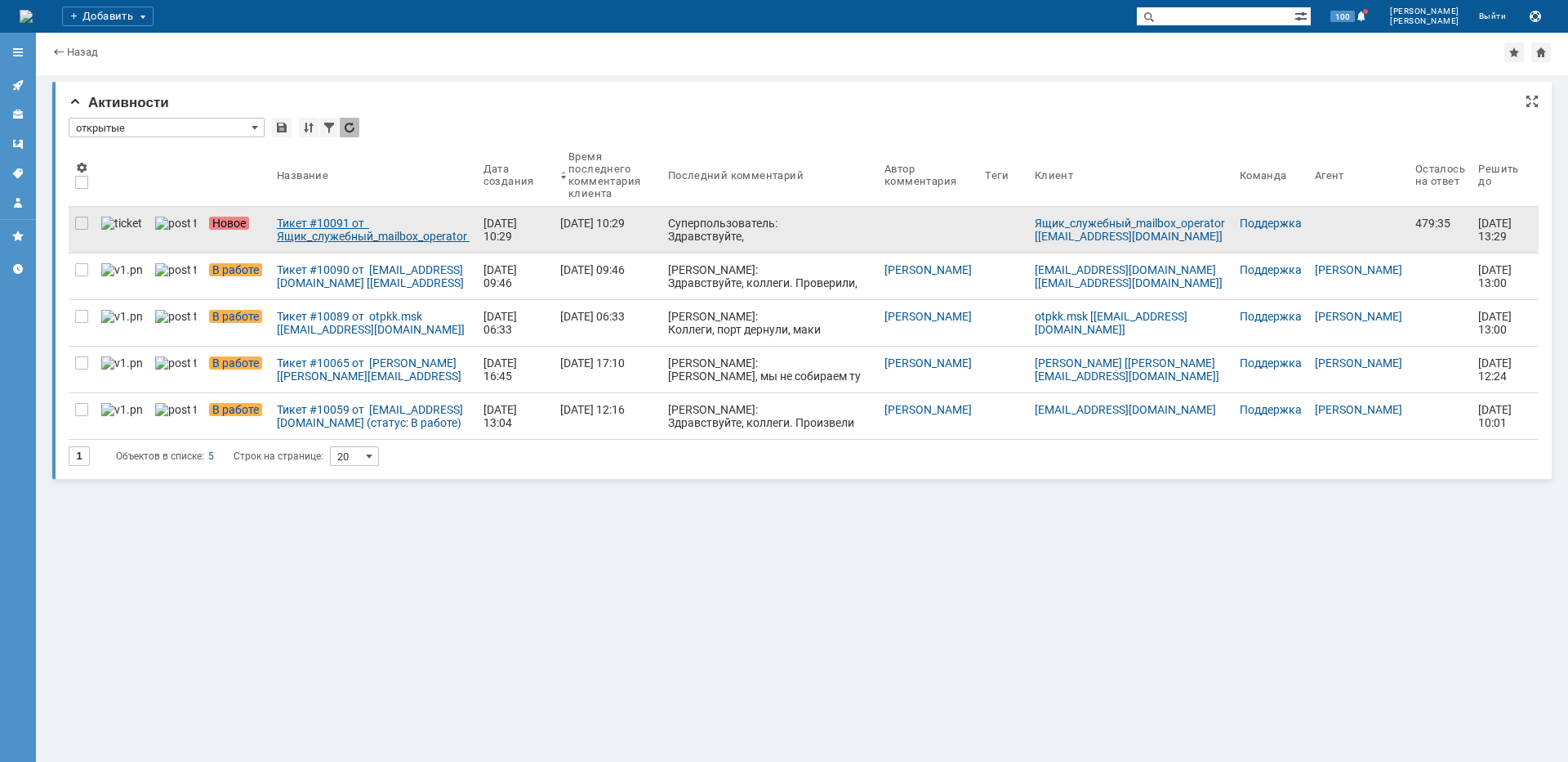
click at [314, 228] on div "Тикет #10091 от Ящик_служебный_mailbox_operator [[EMAIL_ADDRESS][DOMAIN_NAME]] …" at bounding box center [374, 230] width 194 height 26
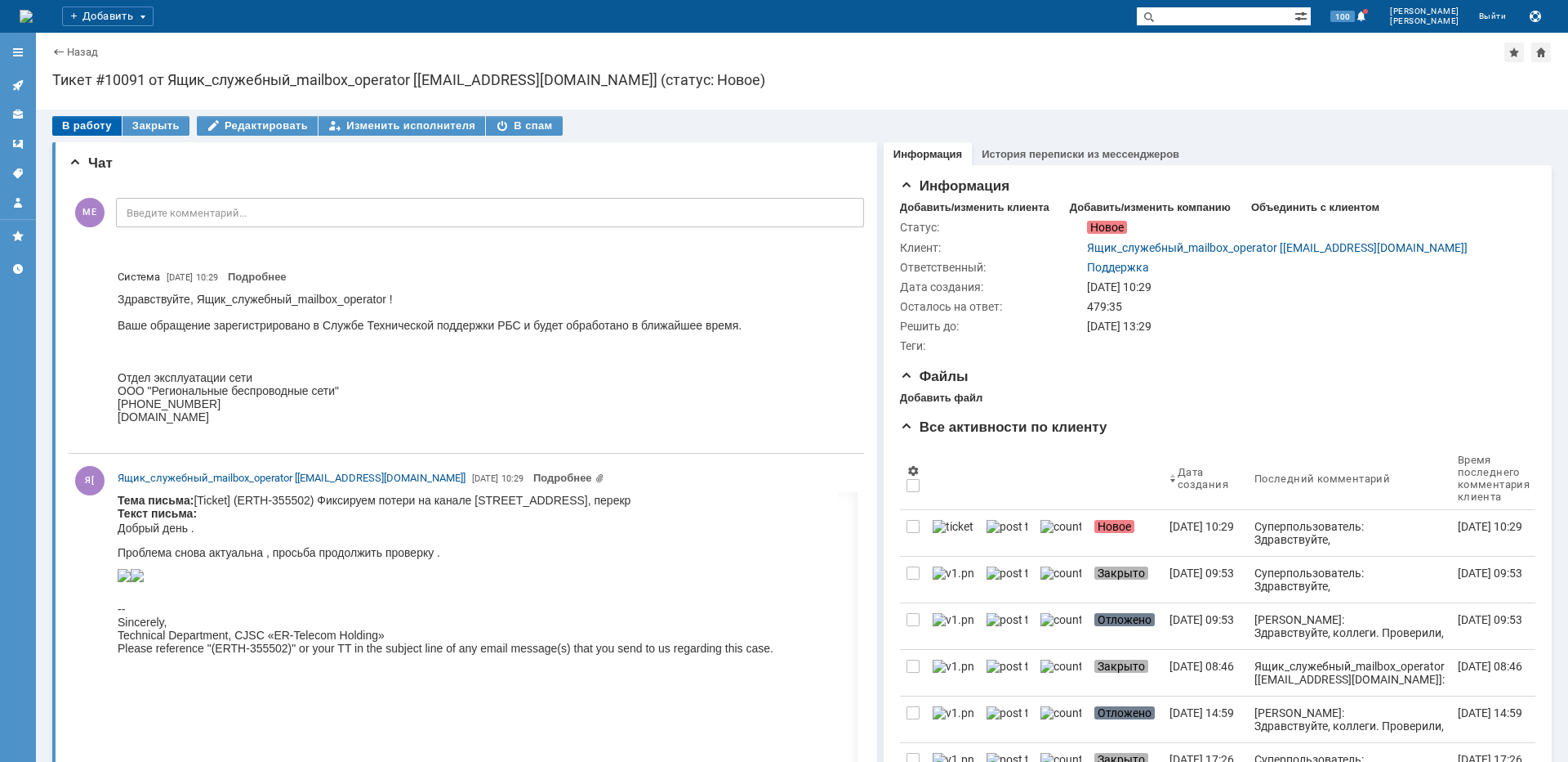
click at [67, 117] on div "В работу" at bounding box center [87, 125] width 69 height 19
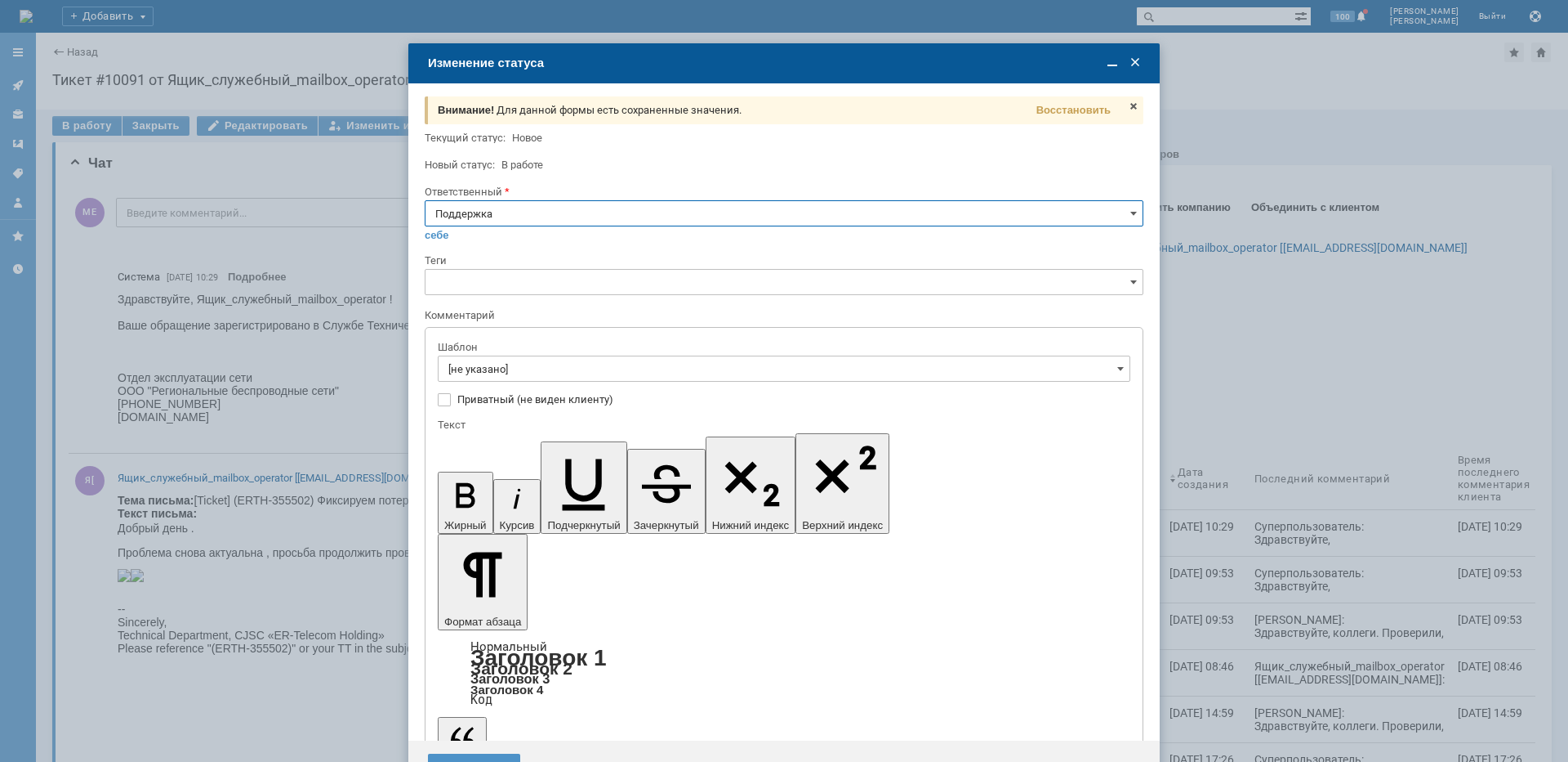
click at [529, 197] on div "Ответственный" at bounding box center [784, 192] width 719 height 15
click at [519, 207] on input "Поддержка" at bounding box center [784, 213] width 719 height 26
click at [506, 375] on span "[PERSON_NAME]" at bounding box center [784, 378] width 697 height 13
type input "[PERSON_NAME]"
click at [504, 370] on input "[не указано]" at bounding box center [784, 368] width 693 height 26
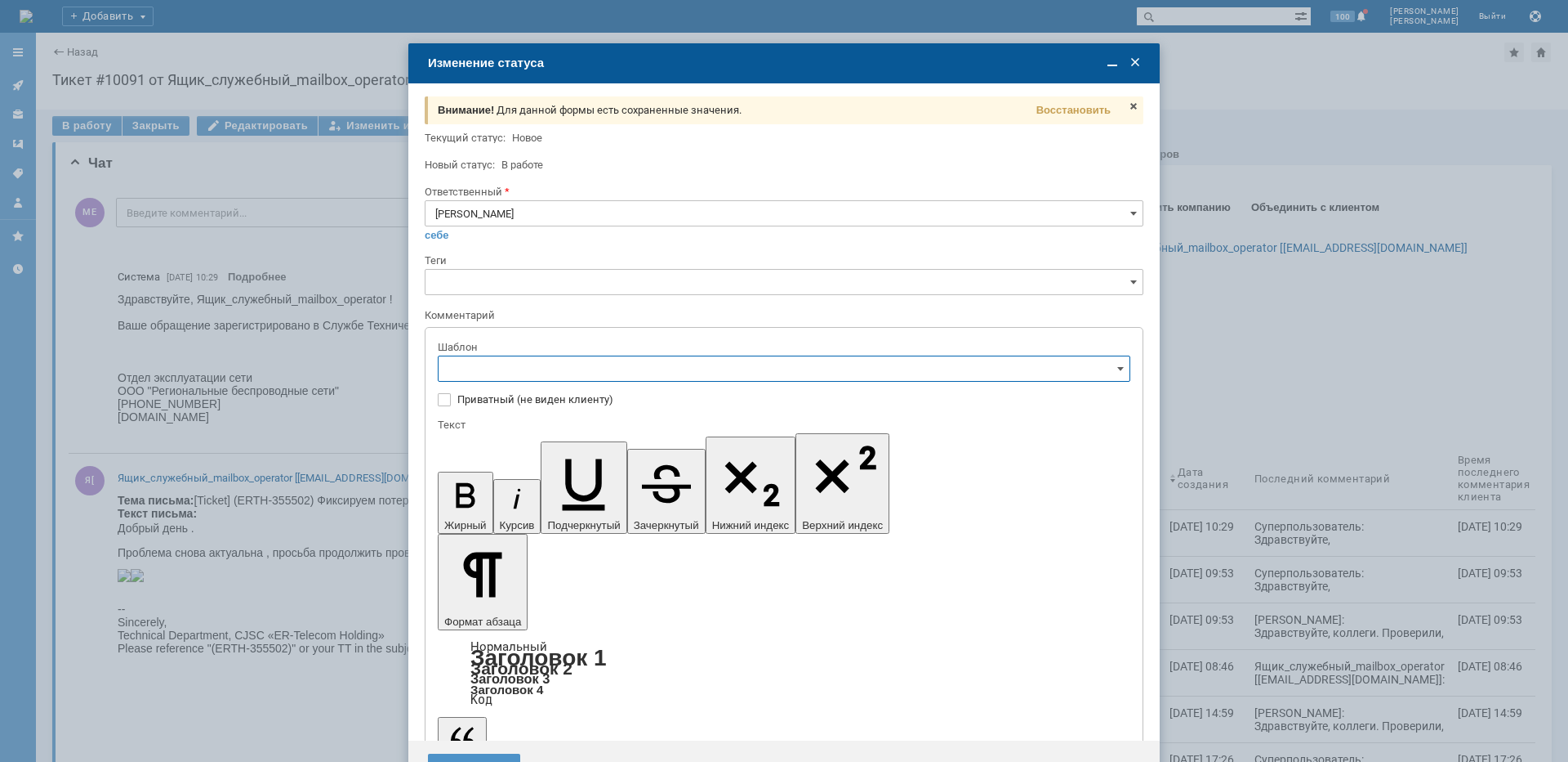
type input "[PERSON_NAME]"
drag, startPoint x: 628, startPoint y: 553, endPoint x: 141, endPoint y: 115, distance: 655.0
click at [628, 553] on span "[операторы] штатно потерь нет" at bounding box center [784, 559] width 672 height 13
type input "[операторы] штатно потерь нет"
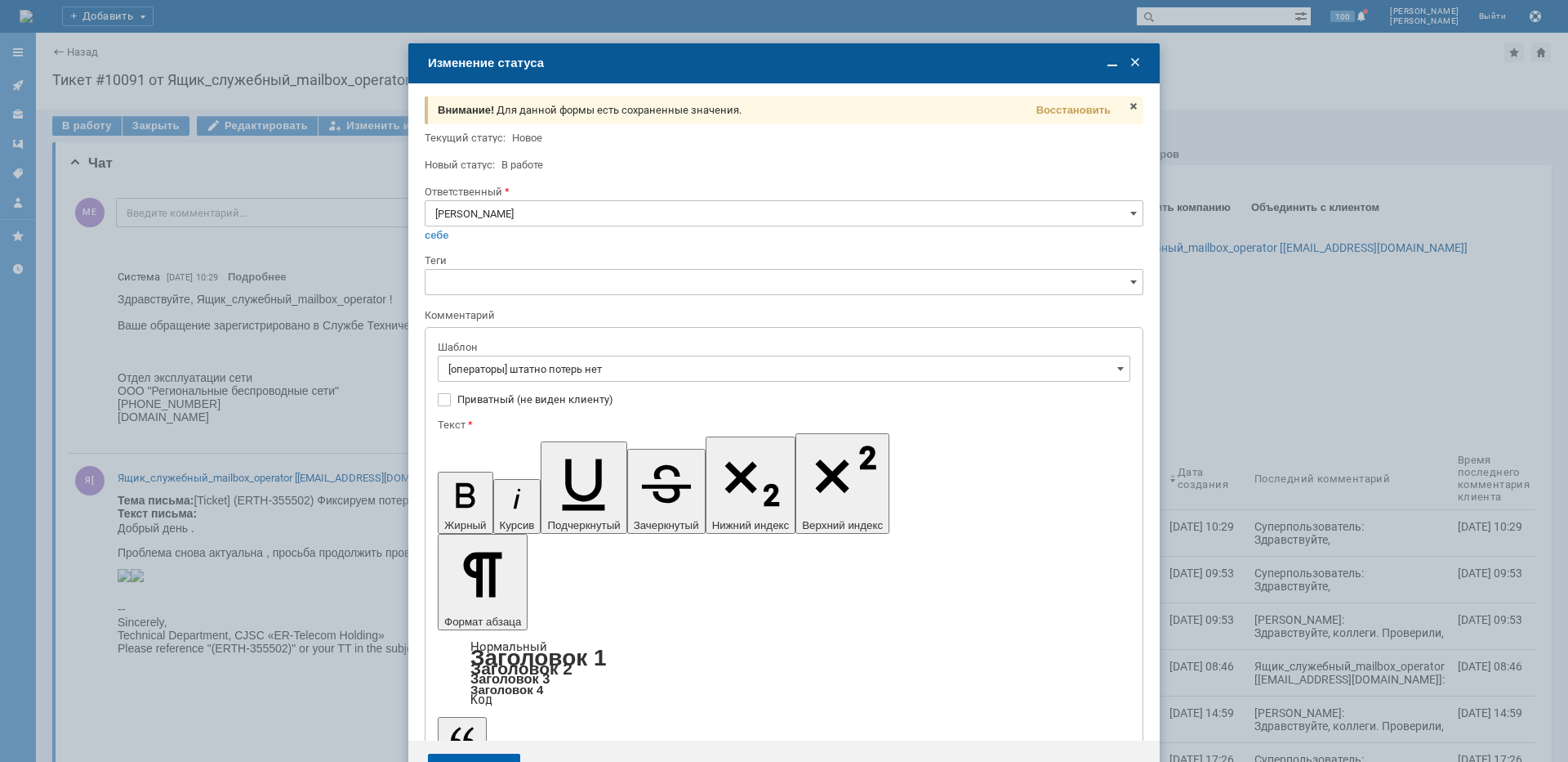
click at [490, 754] on div "Сохранить" at bounding box center [474, 766] width 92 height 26
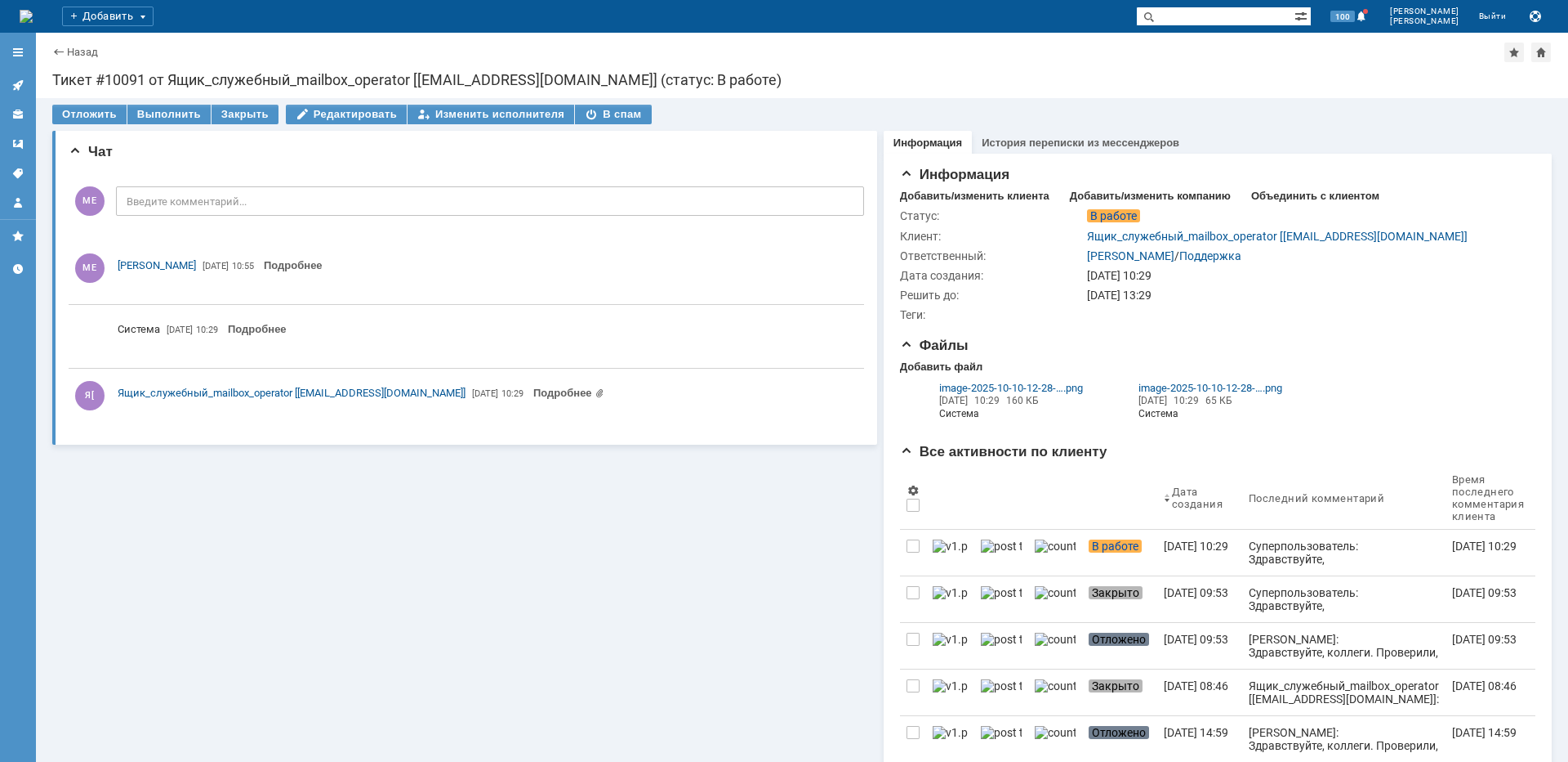
scroll to position [0, 0]
